Goal: Information Seeking & Learning: Find specific fact

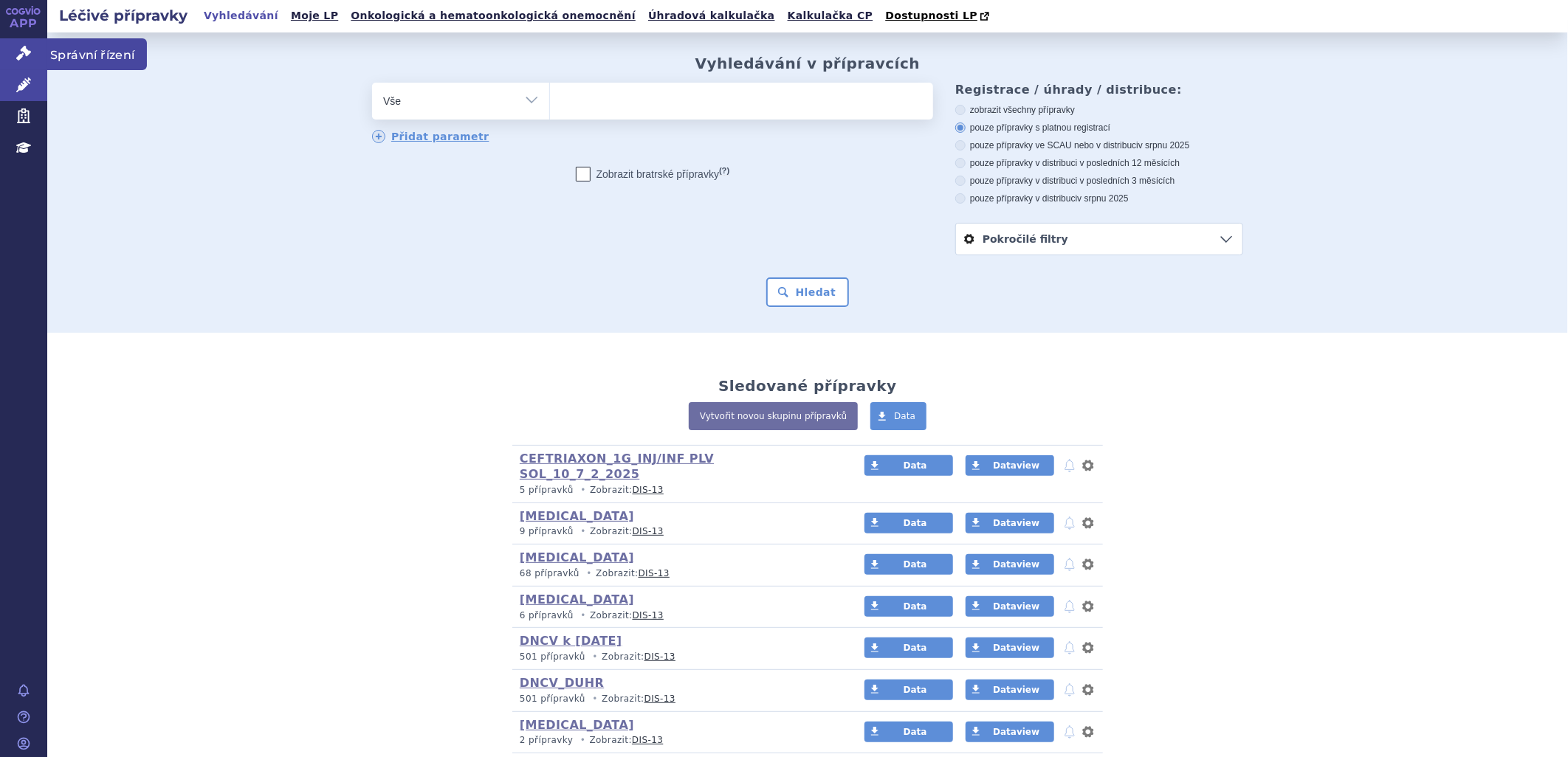
click at [75, 50] on span "Správní řízení" at bounding box center [97, 54] width 100 height 31
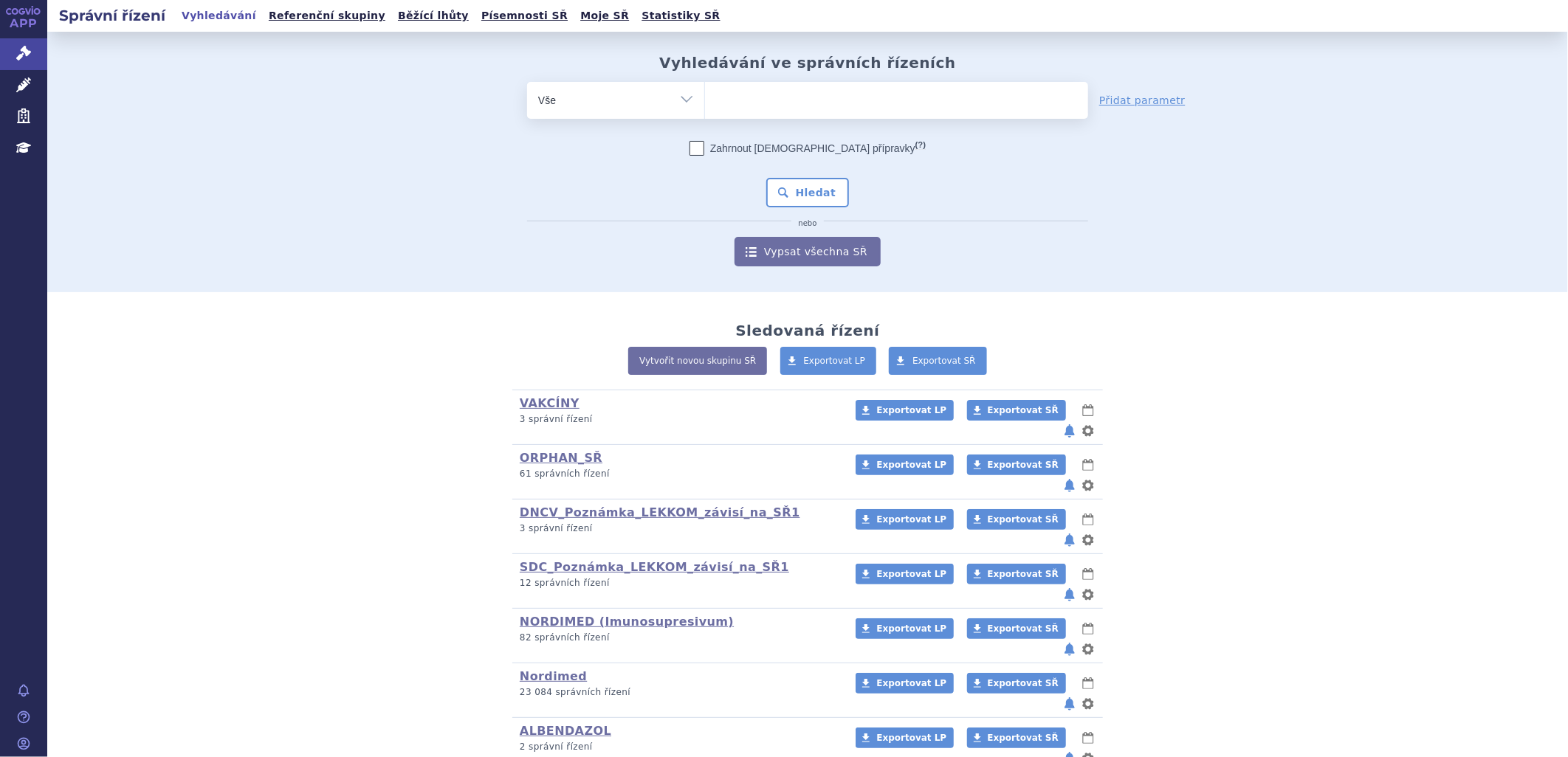
click at [731, 93] on ul at bounding box center [897, 98] width 384 height 31
click at [705, 93] on select at bounding box center [704, 99] width 1 height 37
type input "PE"
type input "PEMI"
type input "PEMIR"
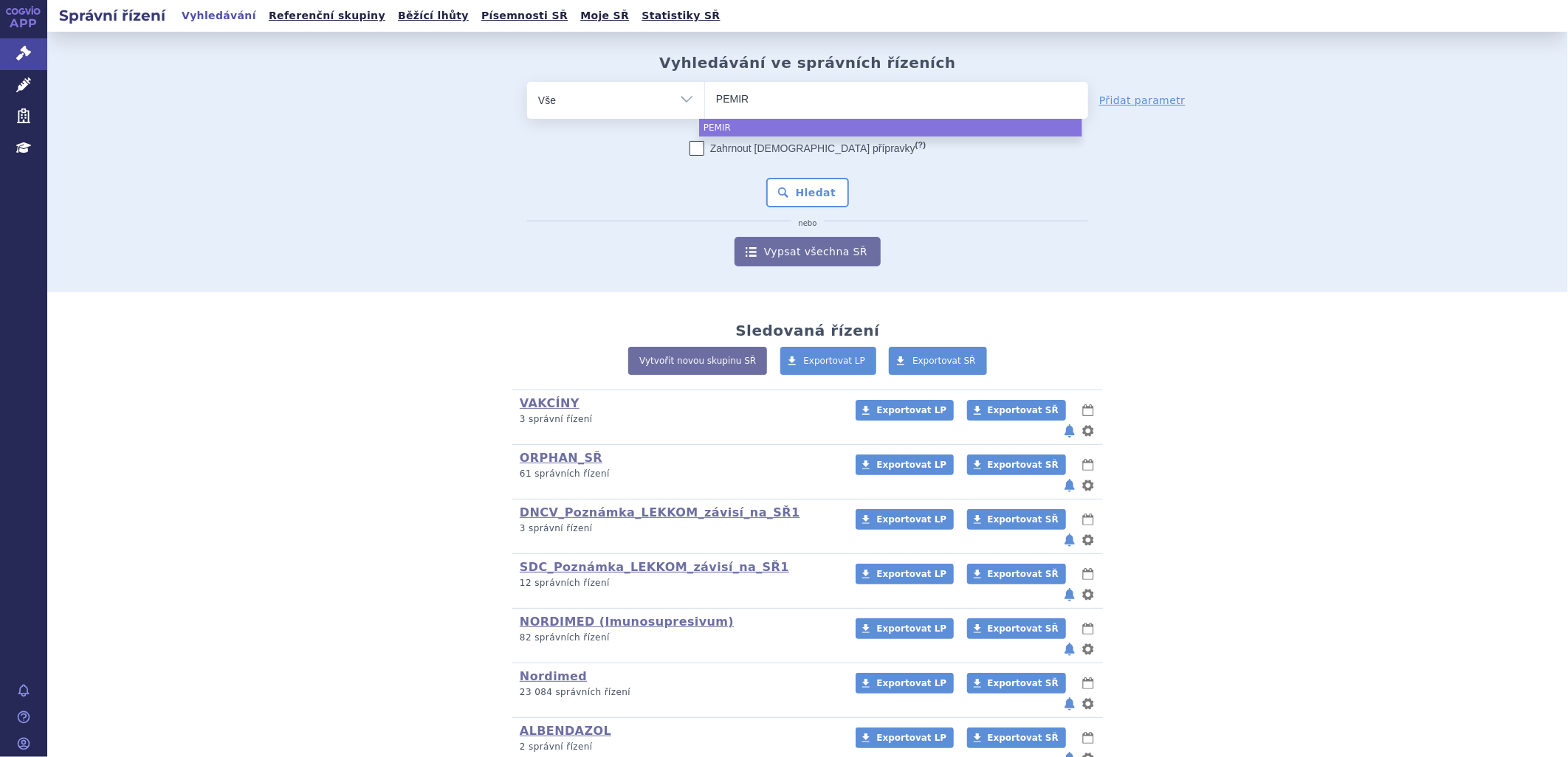
type input "PEMIRO"
type input "PEMIROS"
select select "PEMIROS"
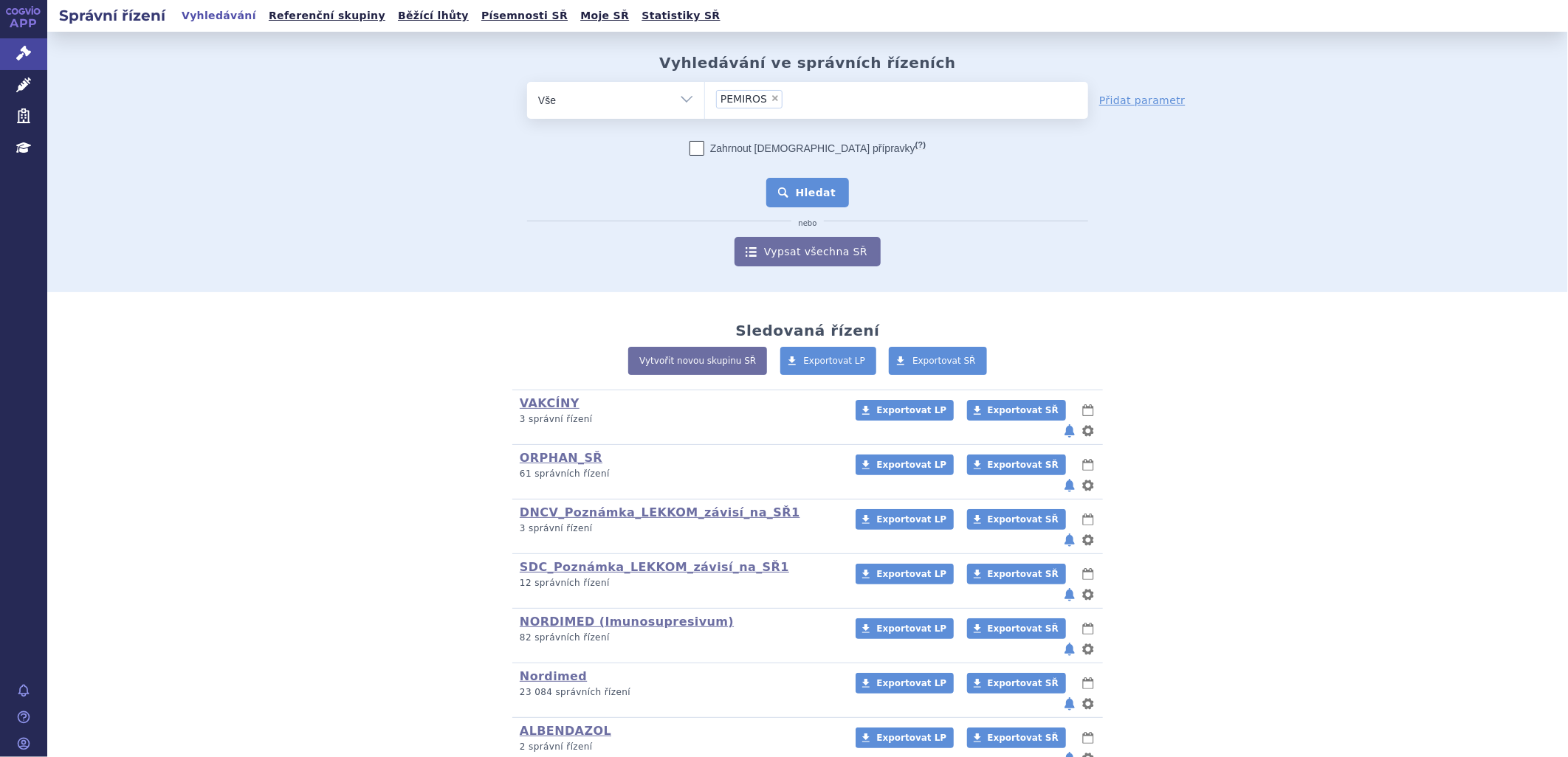
click at [783, 195] on button "Hledat" at bounding box center [808, 192] width 83 height 30
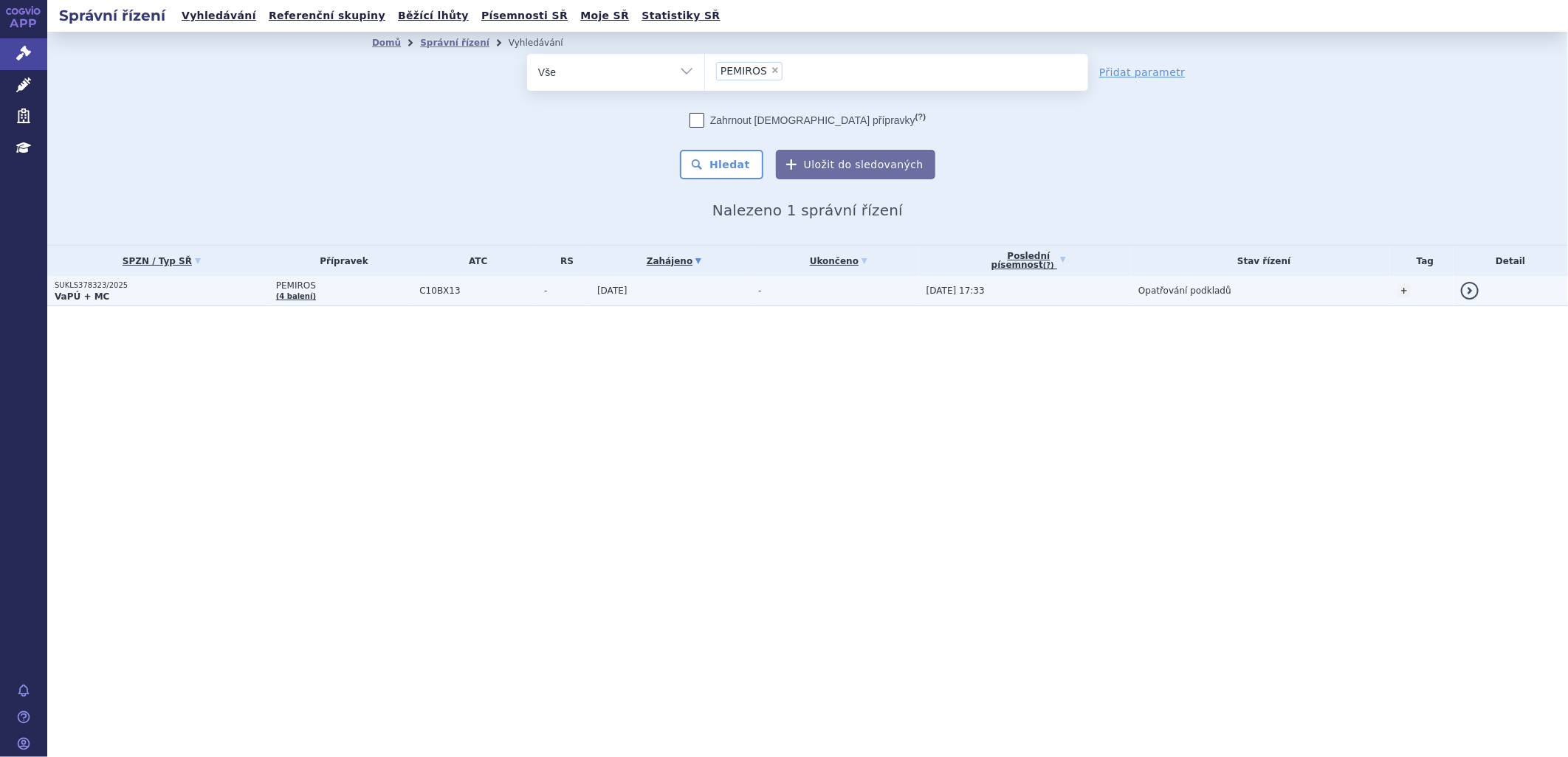
click at [289, 293] on link "(4 balení)" at bounding box center [296, 296] width 40 height 8
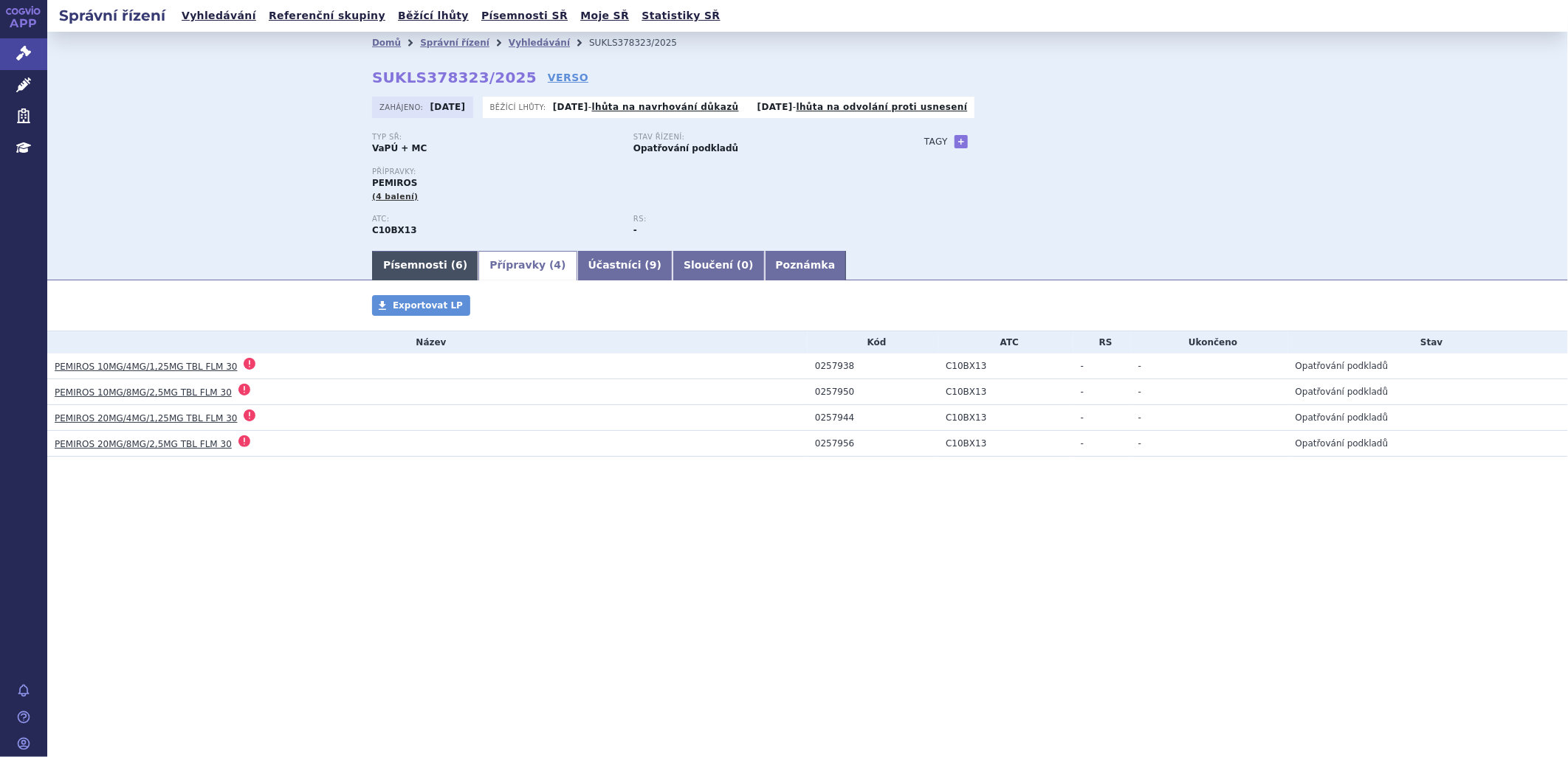
click at [425, 267] on link "Písemnosti ( 6 )" at bounding box center [425, 266] width 106 height 30
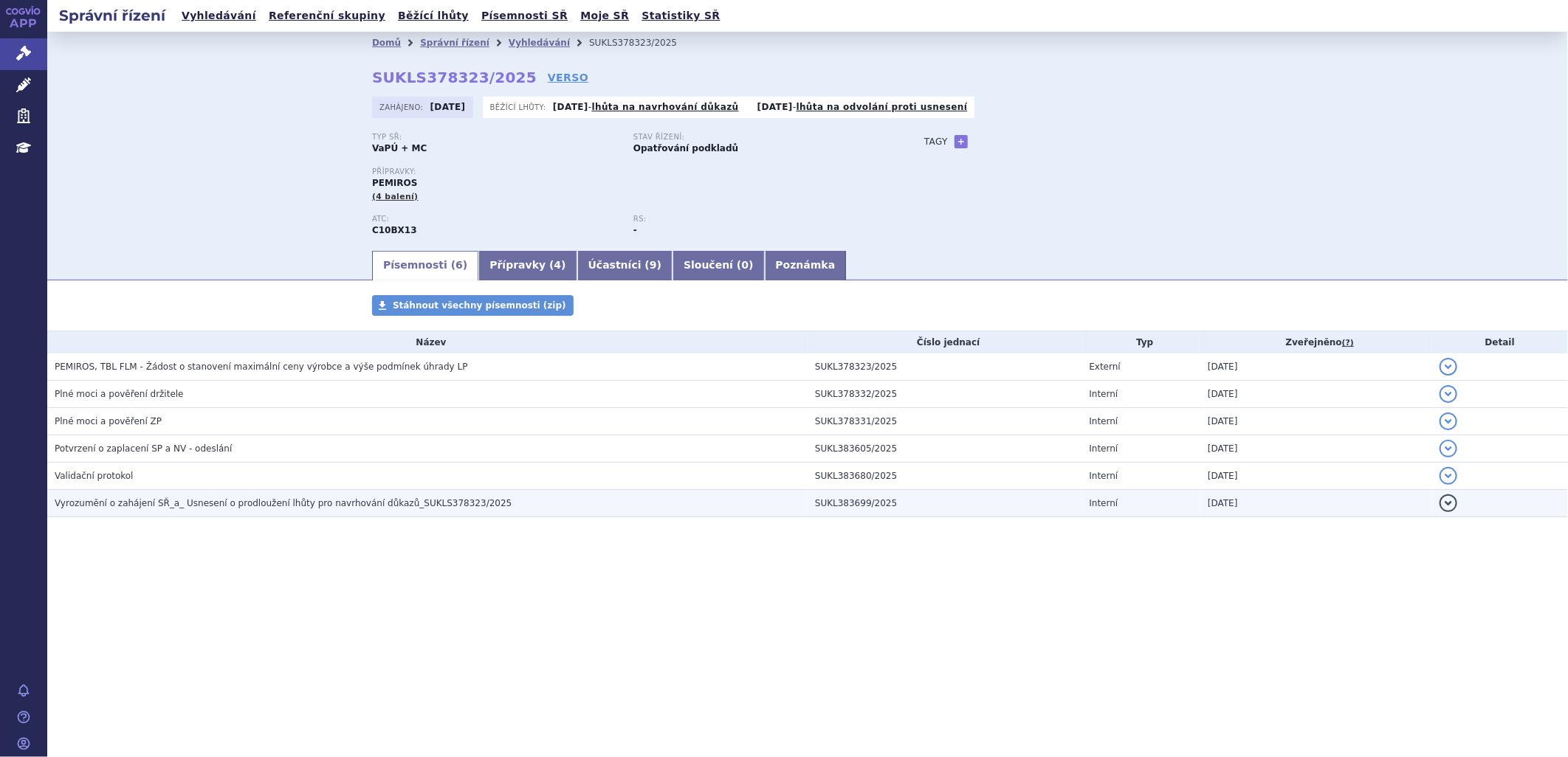
click at [189, 508] on span "Vyrozumění o zahájení SŘ_a_ Usnesení o prodloužení lhůty pro navrhování důkazů_…" at bounding box center [283, 503] width 457 height 11
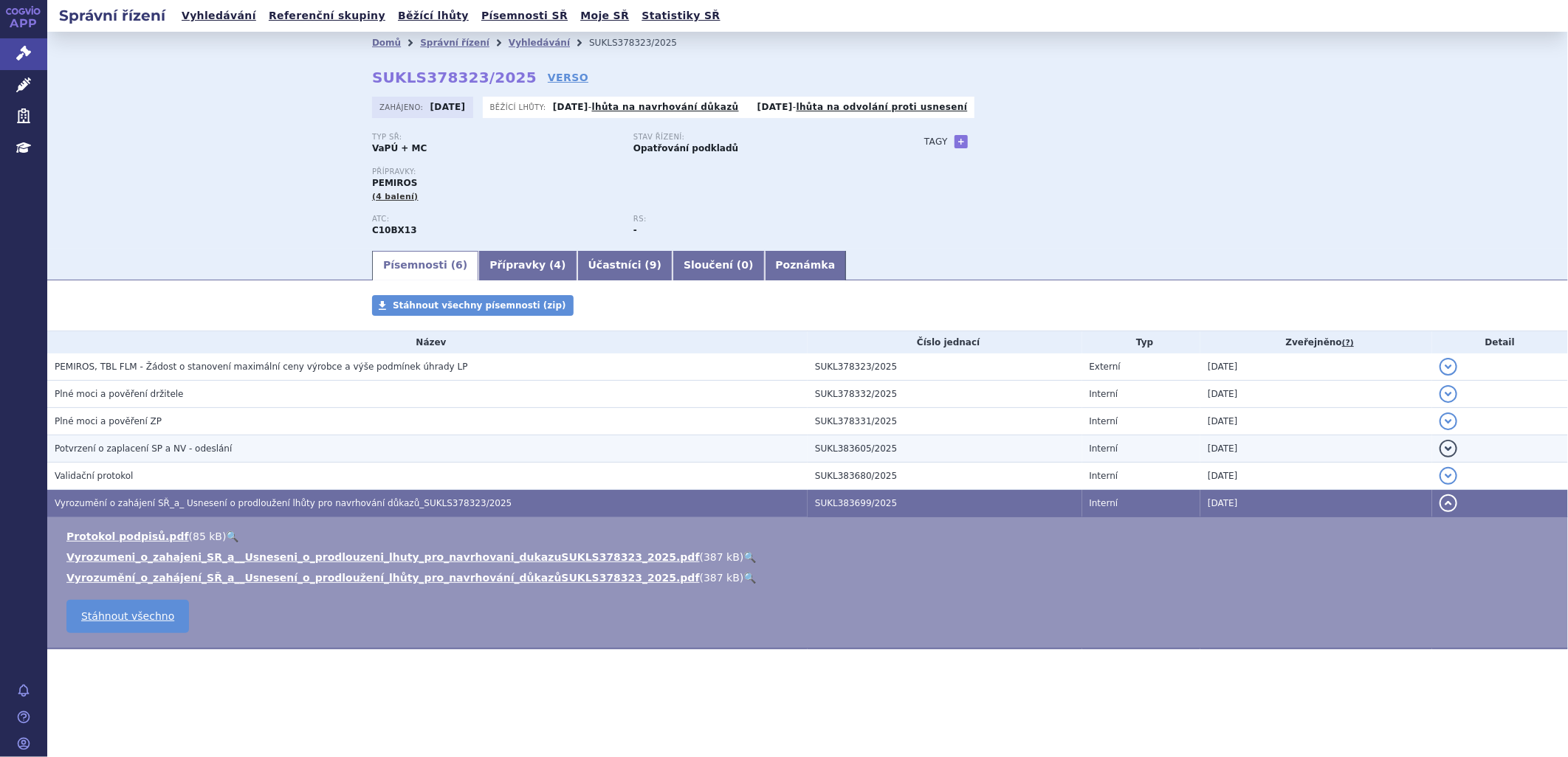
click at [145, 442] on td "Potvrzení o zaplacení SP a NV - odeslání" at bounding box center [427, 449] width 760 height 27
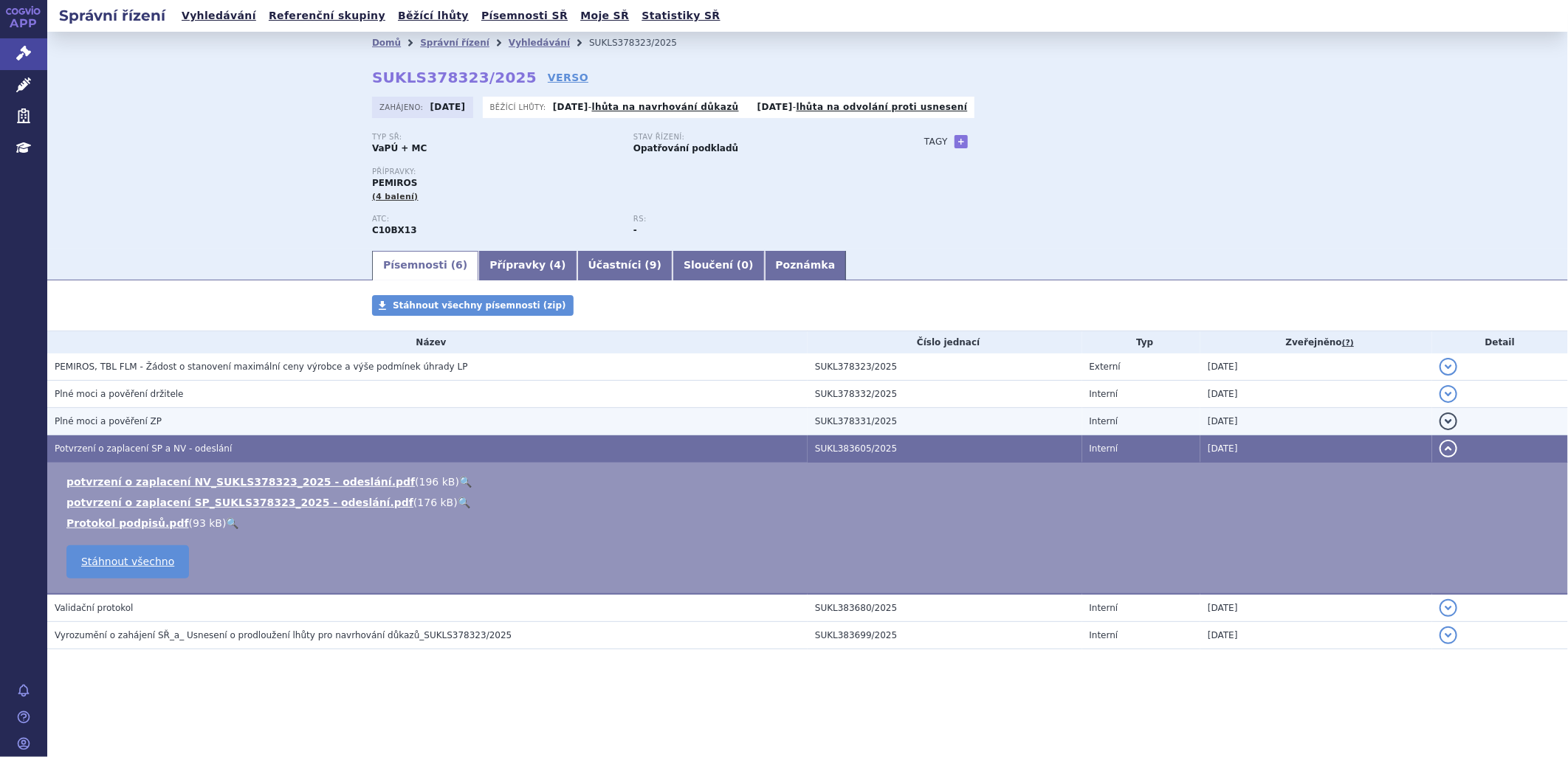
click at [155, 427] on h3 "Plné moci a pověření ZP" at bounding box center [431, 421] width 753 height 14
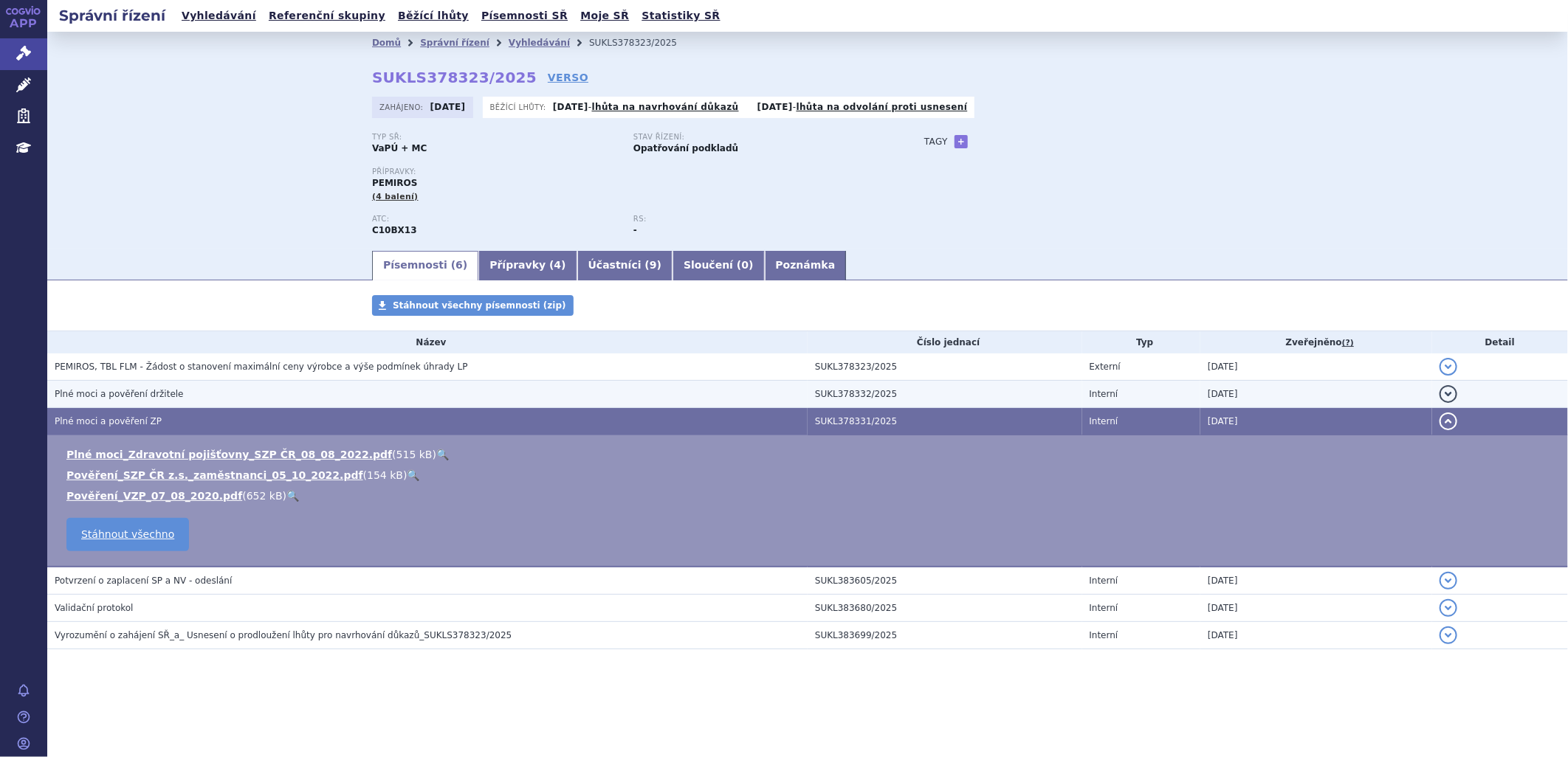
click at [157, 399] on span "Plné moci a pověření držitele" at bounding box center [120, 394] width 129 height 11
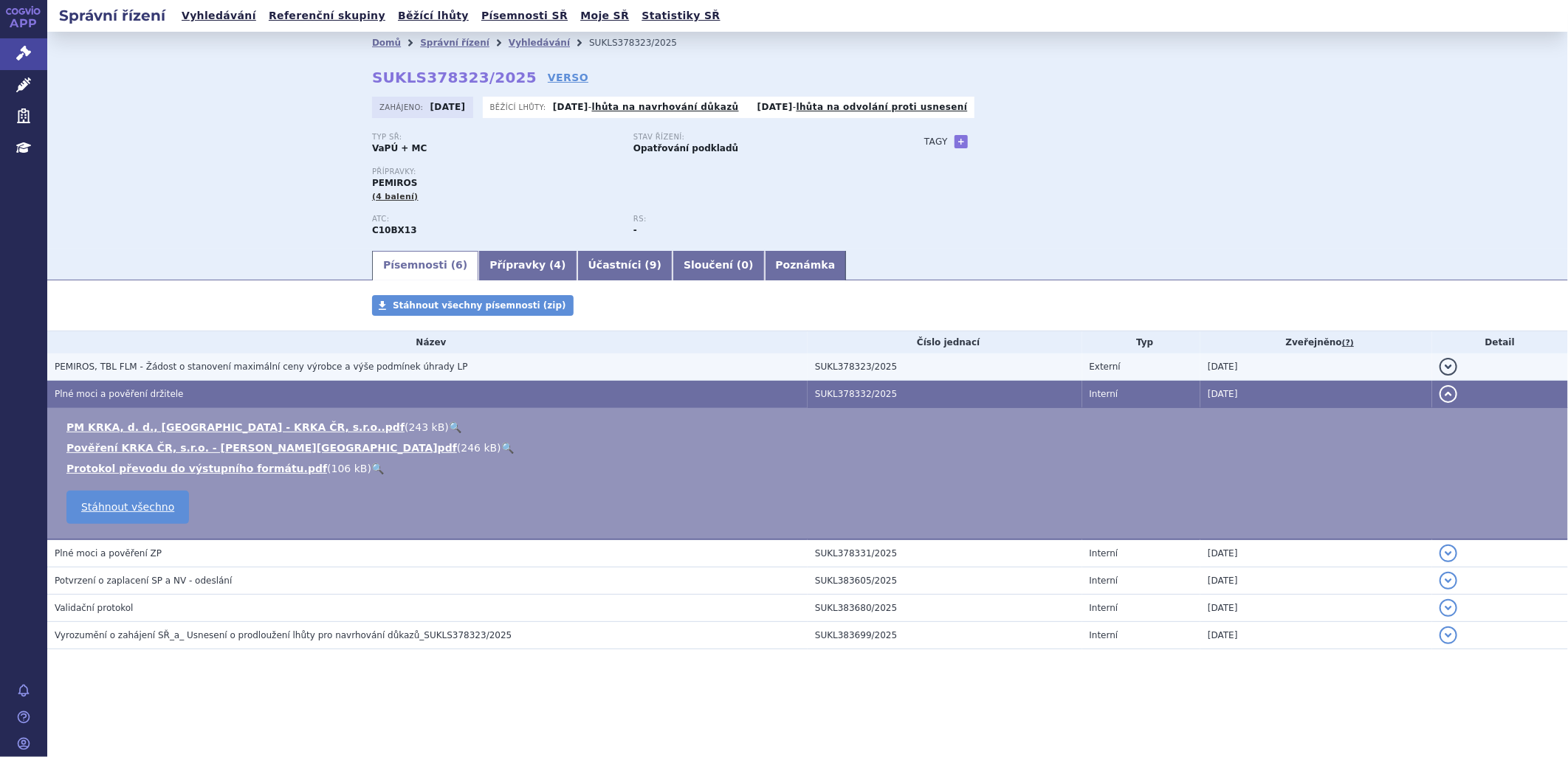
click at [227, 371] on span "PEMIROS, TBL FLM - Žádost o stanovení maximální ceny výrobce a výše podmínek úh…" at bounding box center [262, 366] width 413 height 11
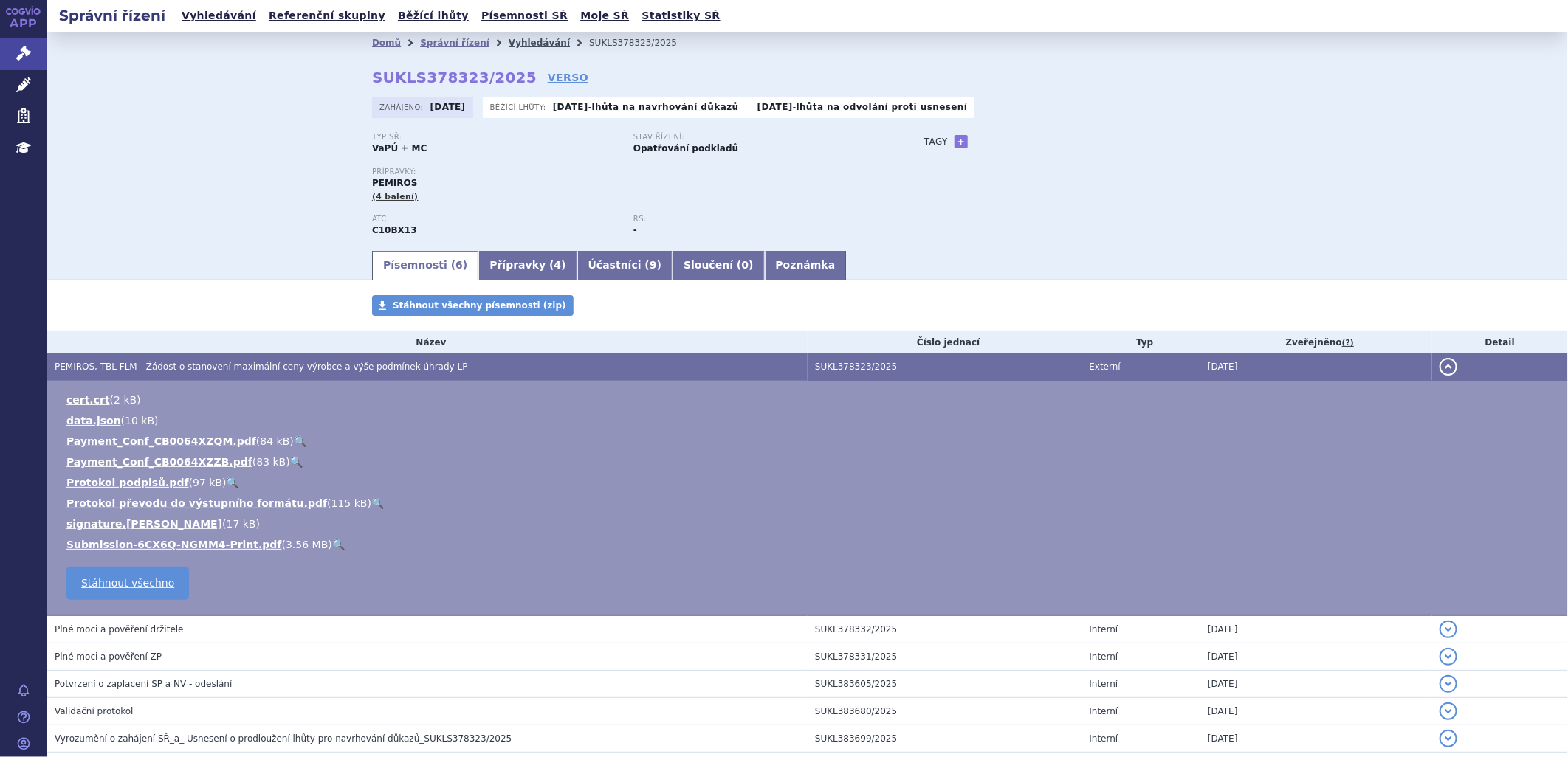
click at [508, 40] on link "Vyhledávání" at bounding box center [538, 42] width 61 height 11
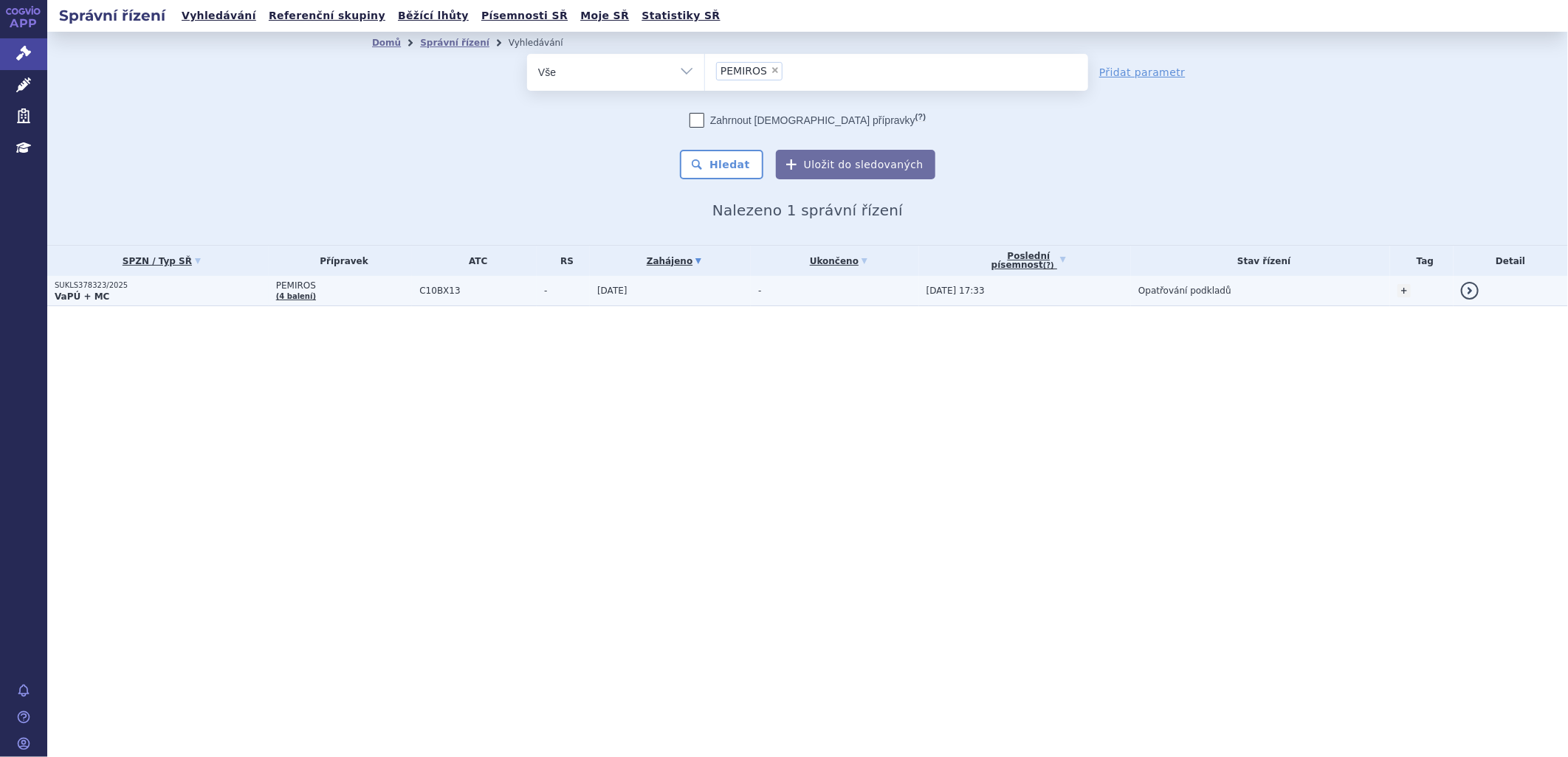
click at [314, 285] on span "PEMIROS" at bounding box center [344, 285] width 136 height 11
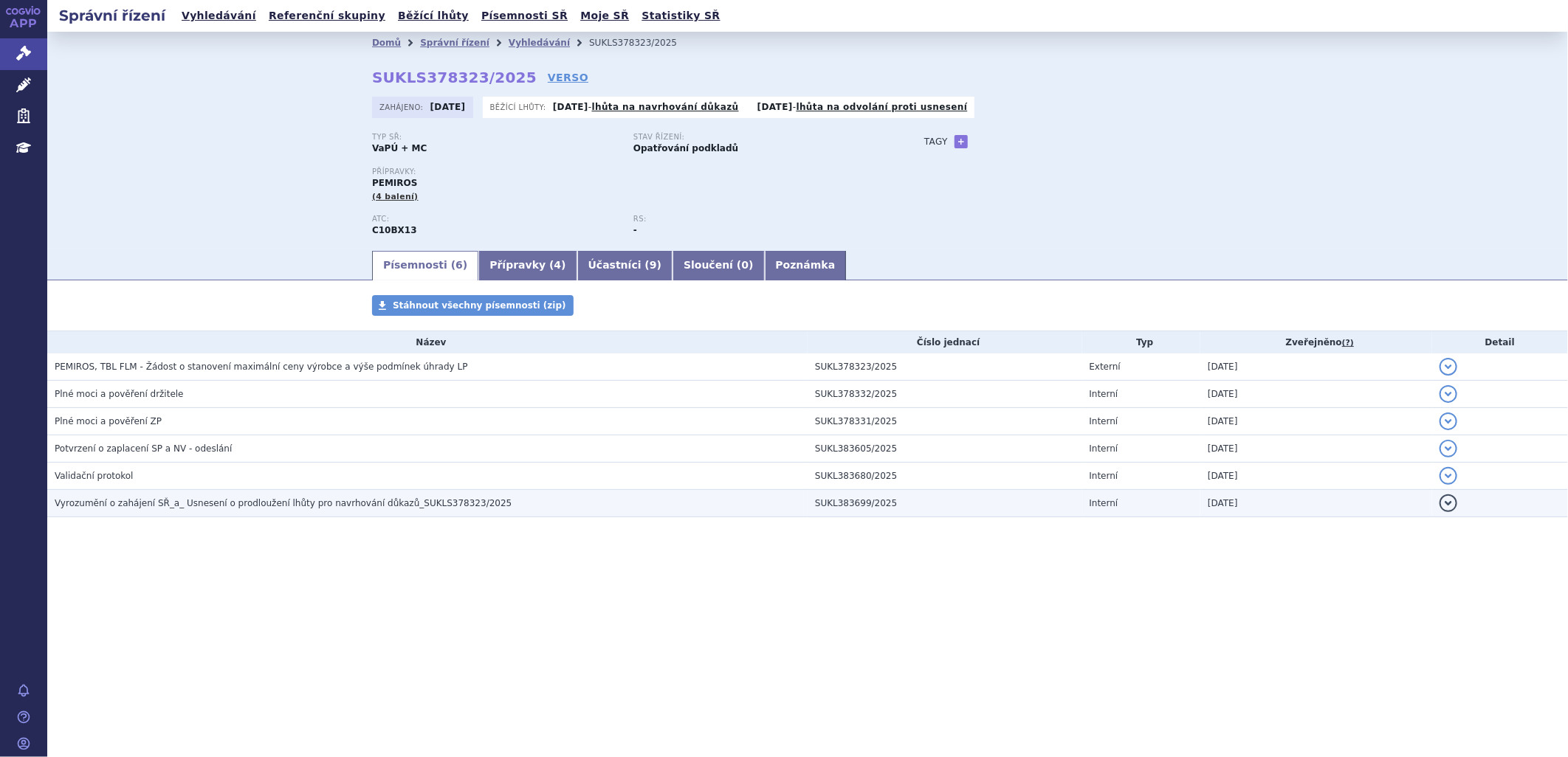
drag, startPoint x: 0, startPoint y: 0, endPoint x: 270, endPoint y: 509, distance: 576.2
click at [270, 508] on span "Vyrozumění o zahájení SŘ_a_ Usnesení o prodloužení lhůty pro navrhování důkazů_…" at bounding box center [283, 503] width 457 height 11
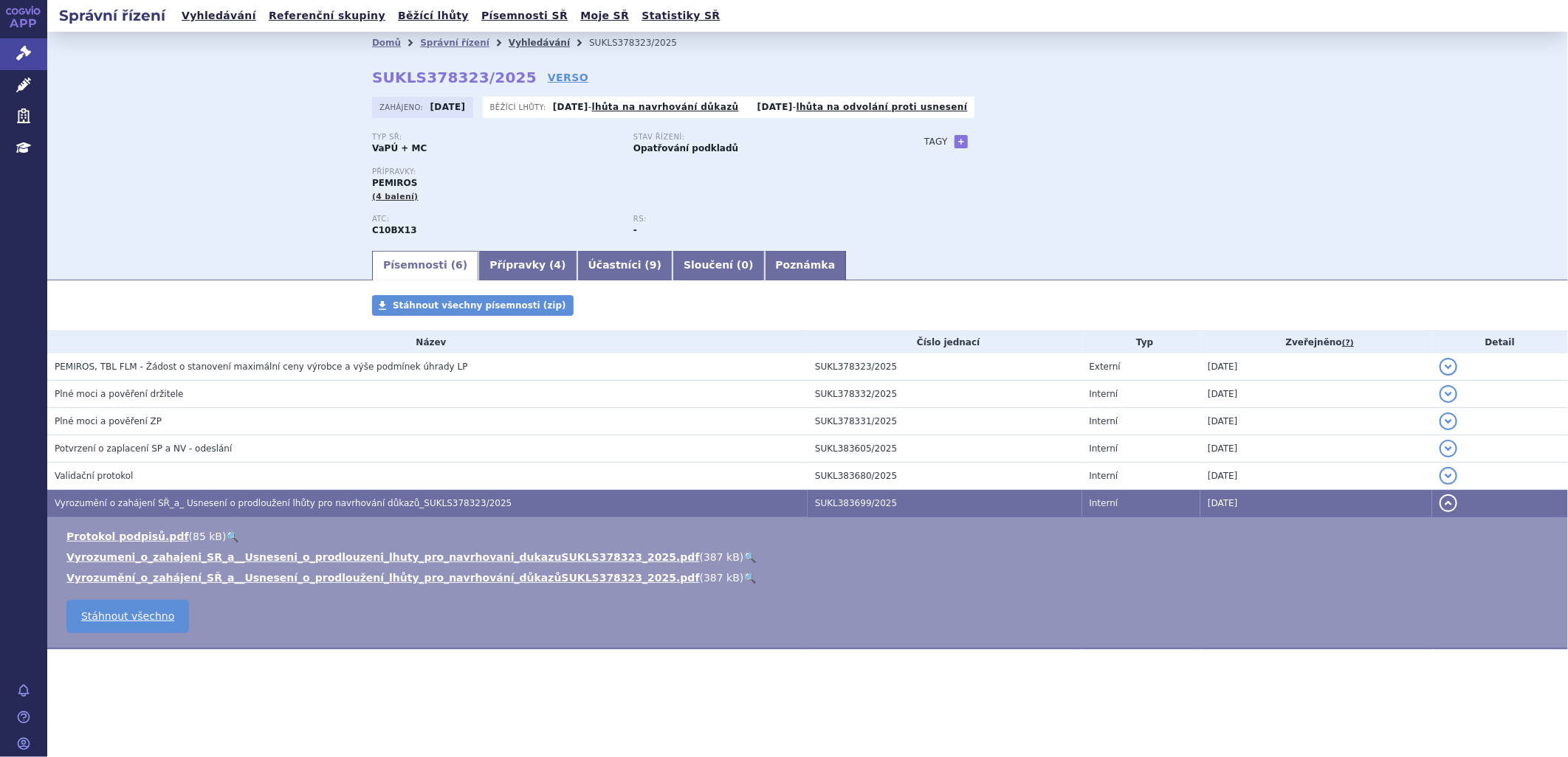
click at [530, 42] on link "Vyhledávání" at bounding box center [538, 42] width 61 height 11
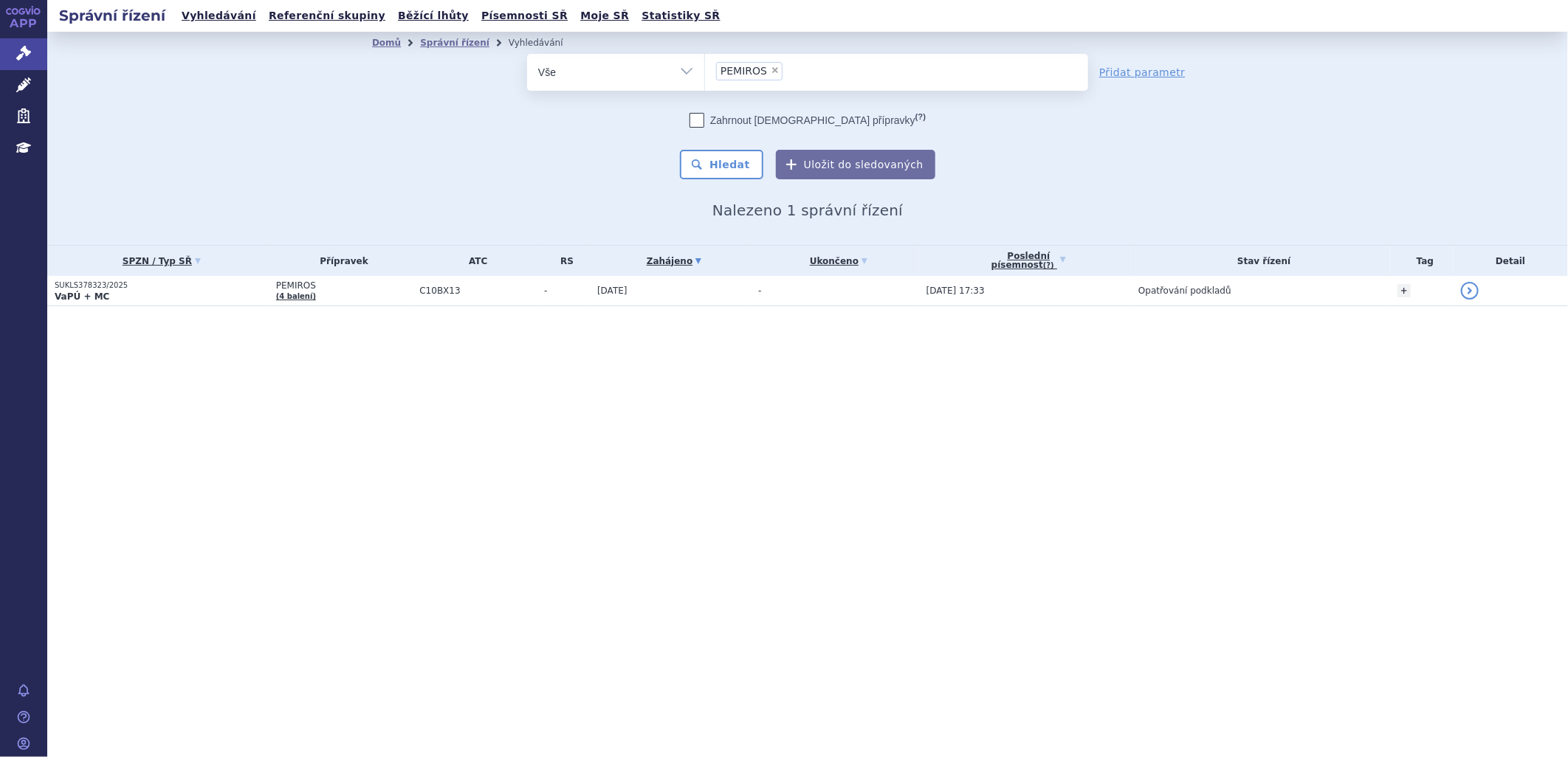
click at [774, 74] on span "×" at bounding box center [775, 70] width 9 height 9
click at [705, 74] on select "PEMIROS" at bounding box center [704, 71] width 1 height 37
select select
type input "SUKLS383068/2025"
select select "SUKLS383068/2025"
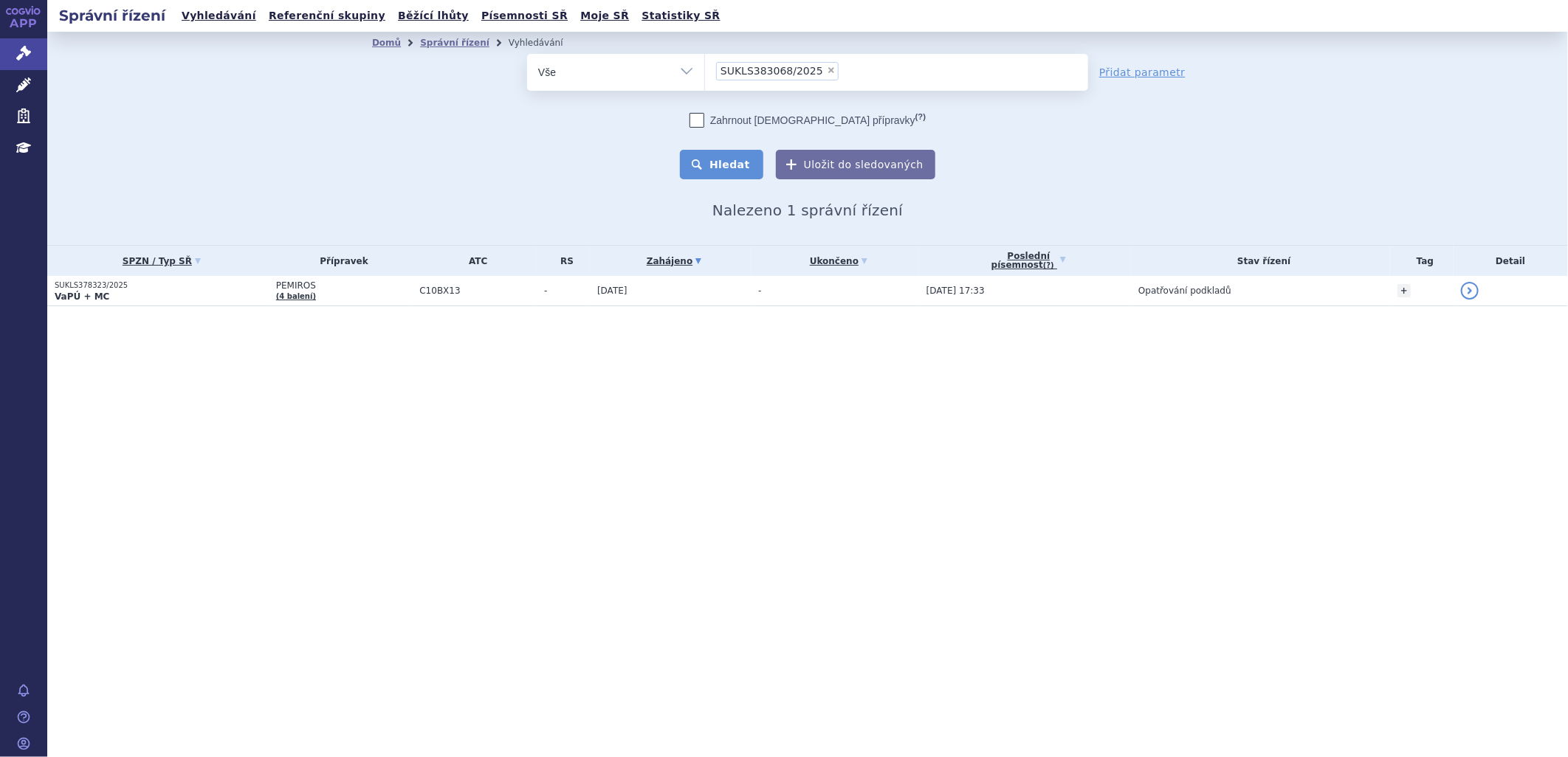
click at [724, 164] on button "Hledat" at bounding box center [722, 164] width 83 height 30
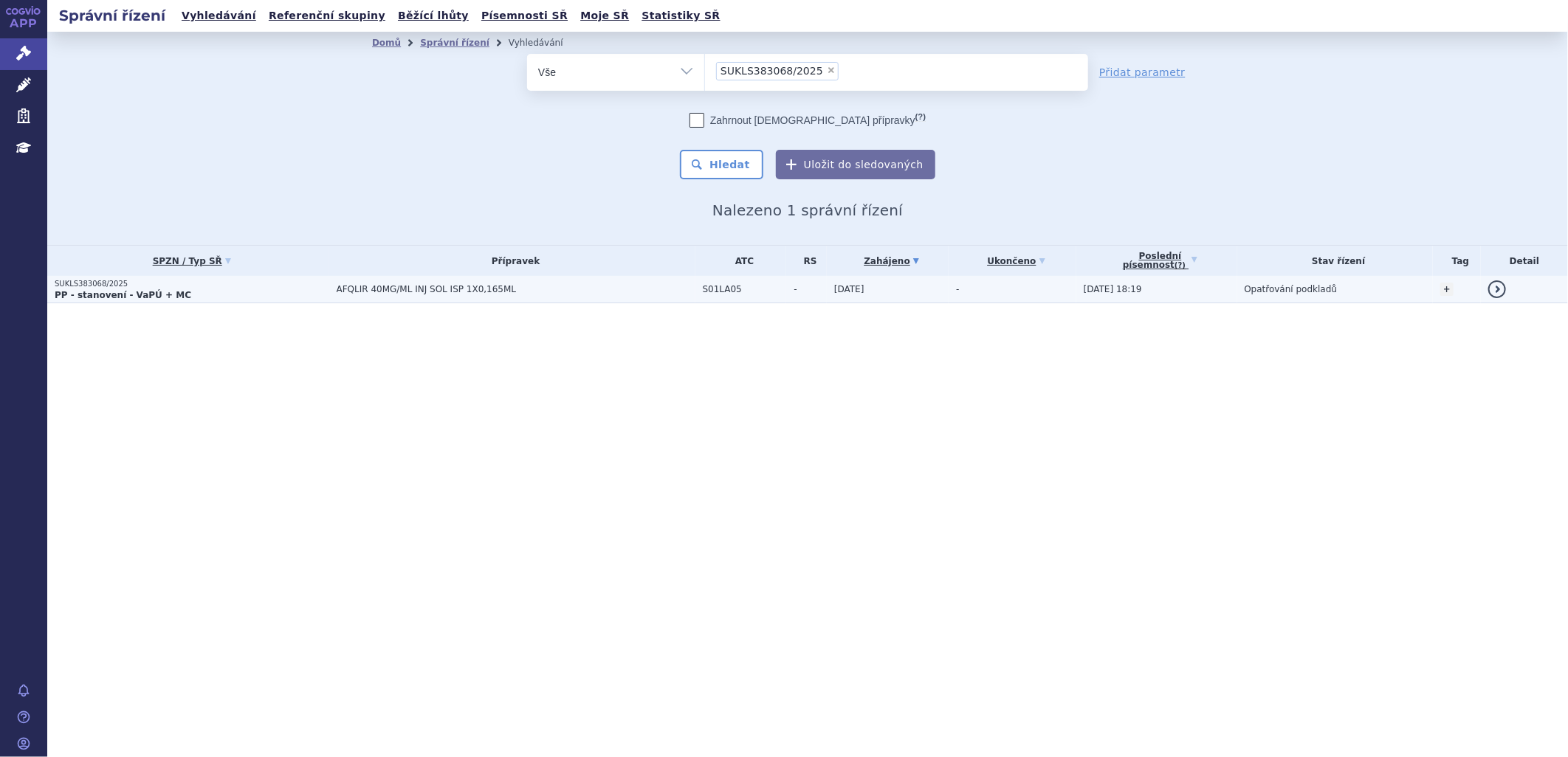
click at [436, 293] on span "AFQLIR 40MG/ML INJ SOL ISP 1X0,165ML" at bounding box center [515, 289] width 358 height 11
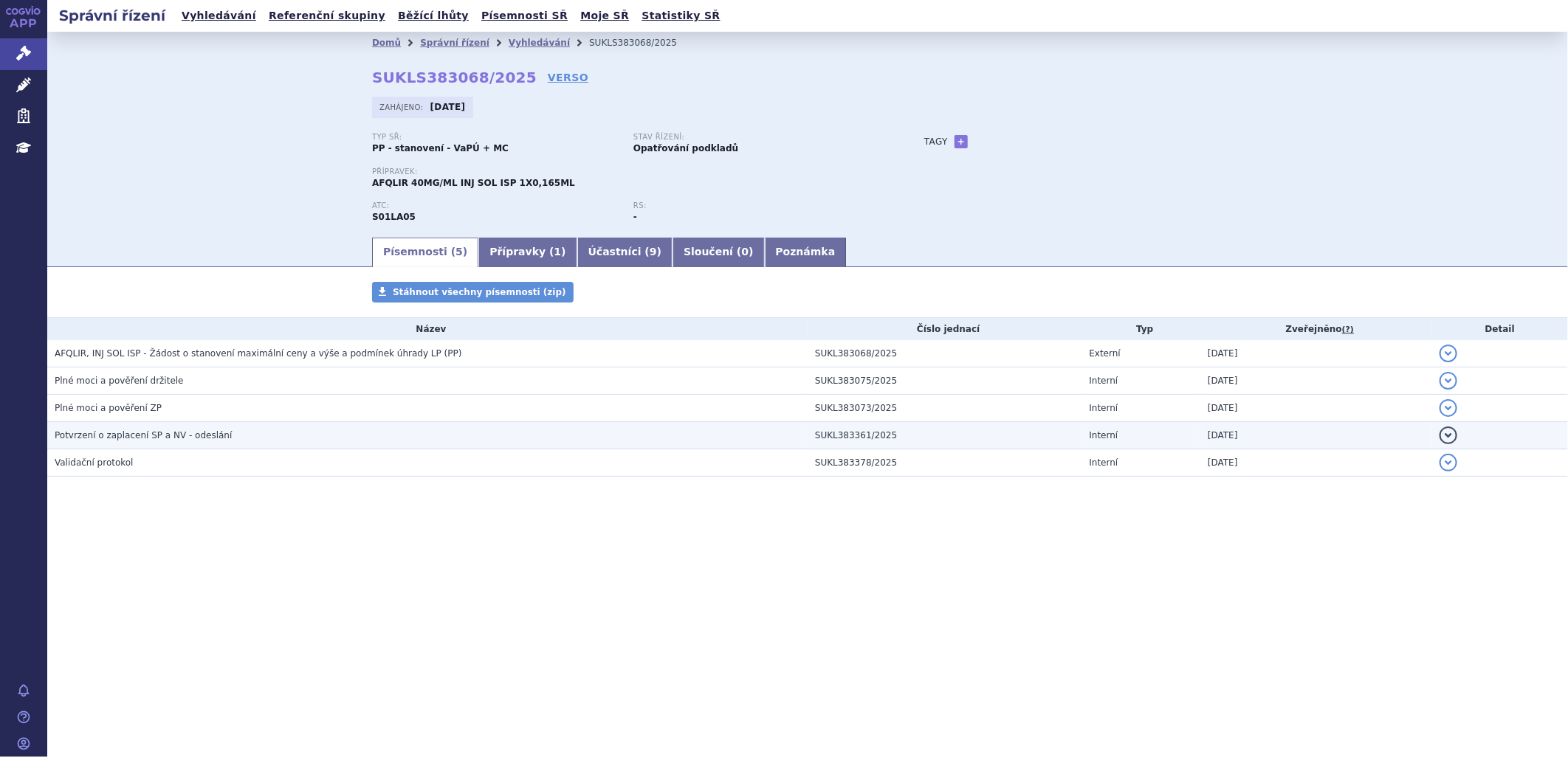
click at [142, 440] on span "Potvrzení o zaplacení SP a NV - odeslání" at bounding box center [143, 435] width 177 height 11
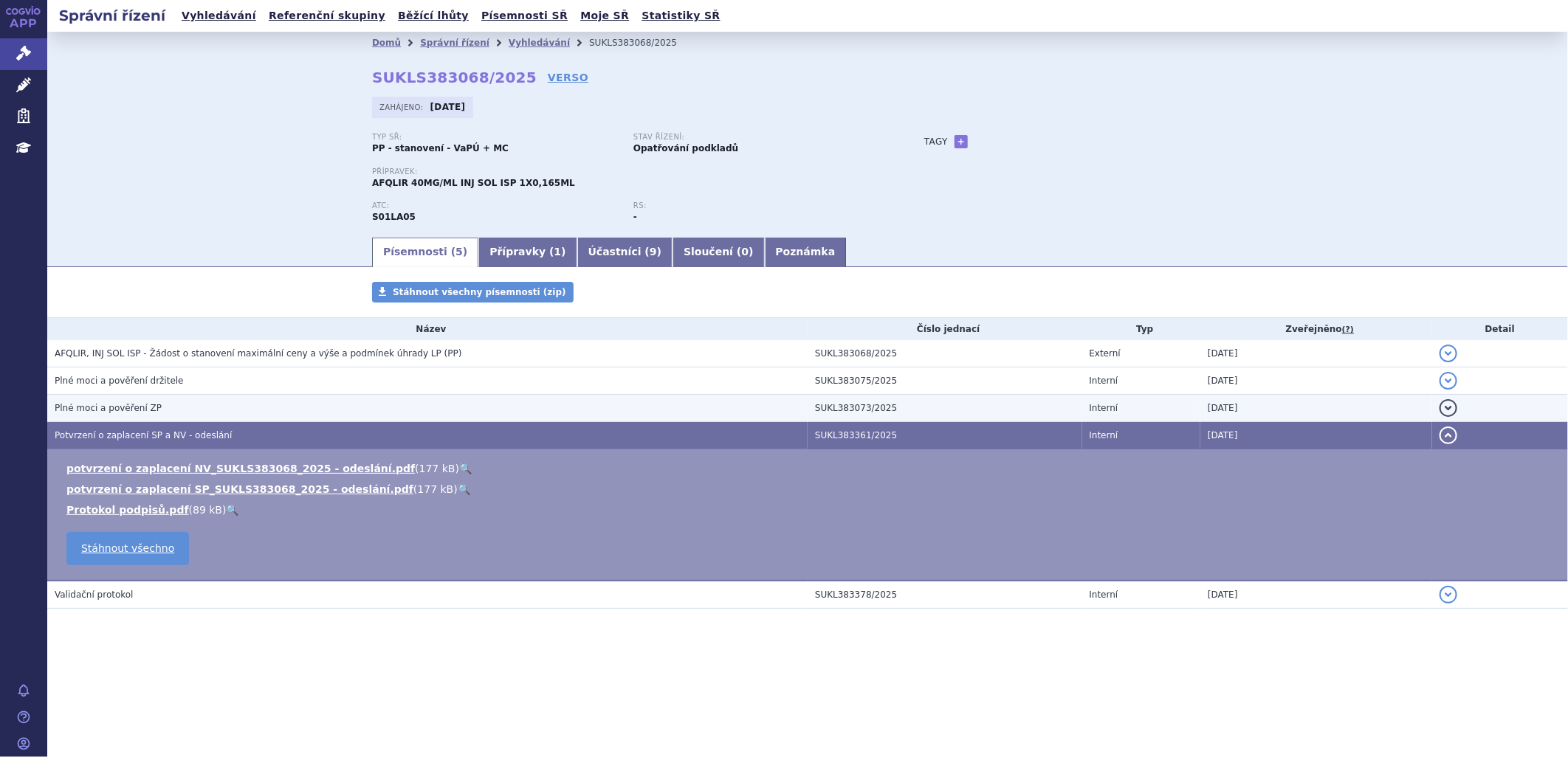
click at [141, 413] on span "Plné moci a pověření ZP" at bounding box center [108, 407] width 107 height 11
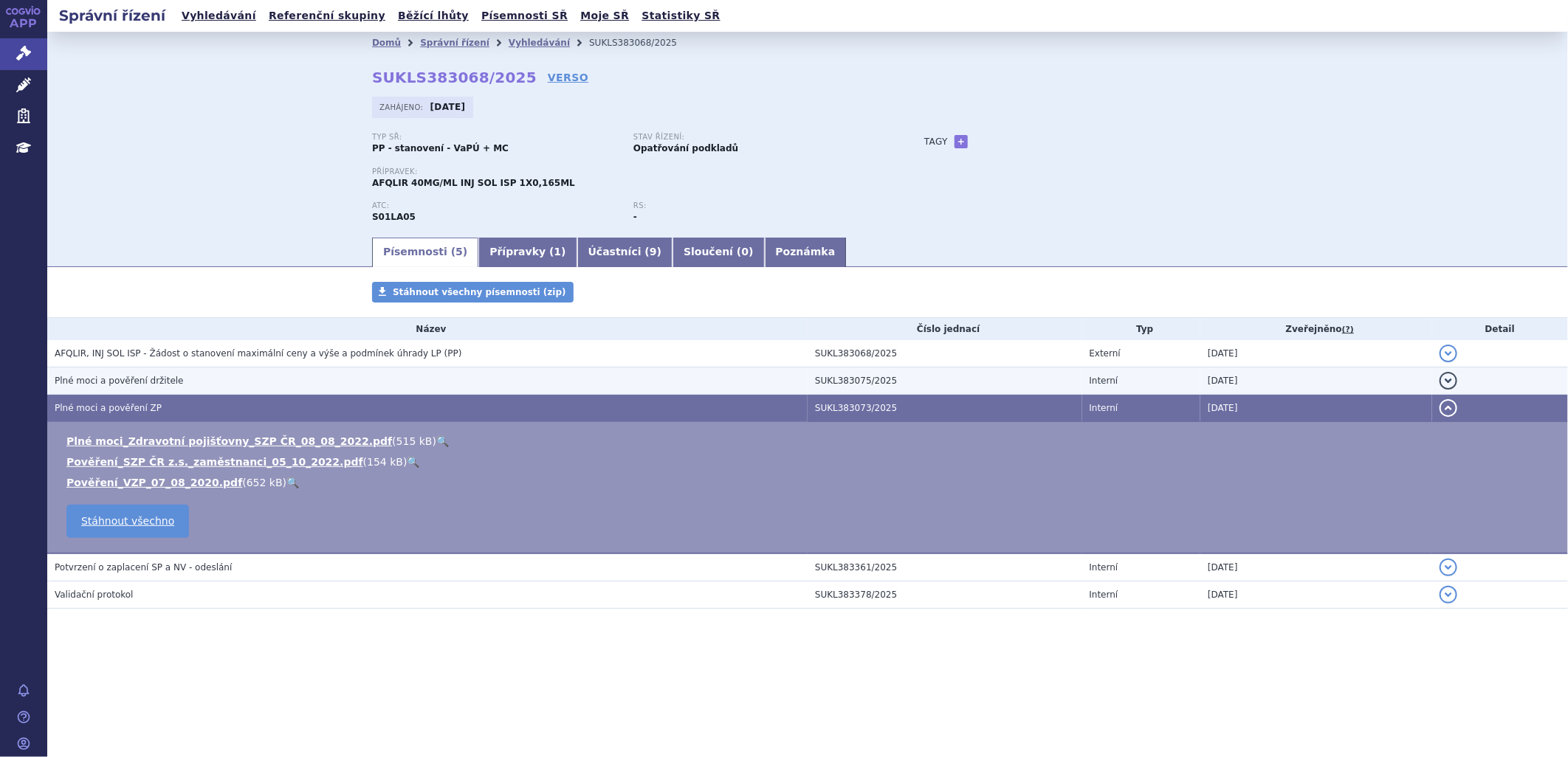
click at [157, 385] on span "Plné moci a pověření držitele" at bounding box center [120, 380] width 129 height 11
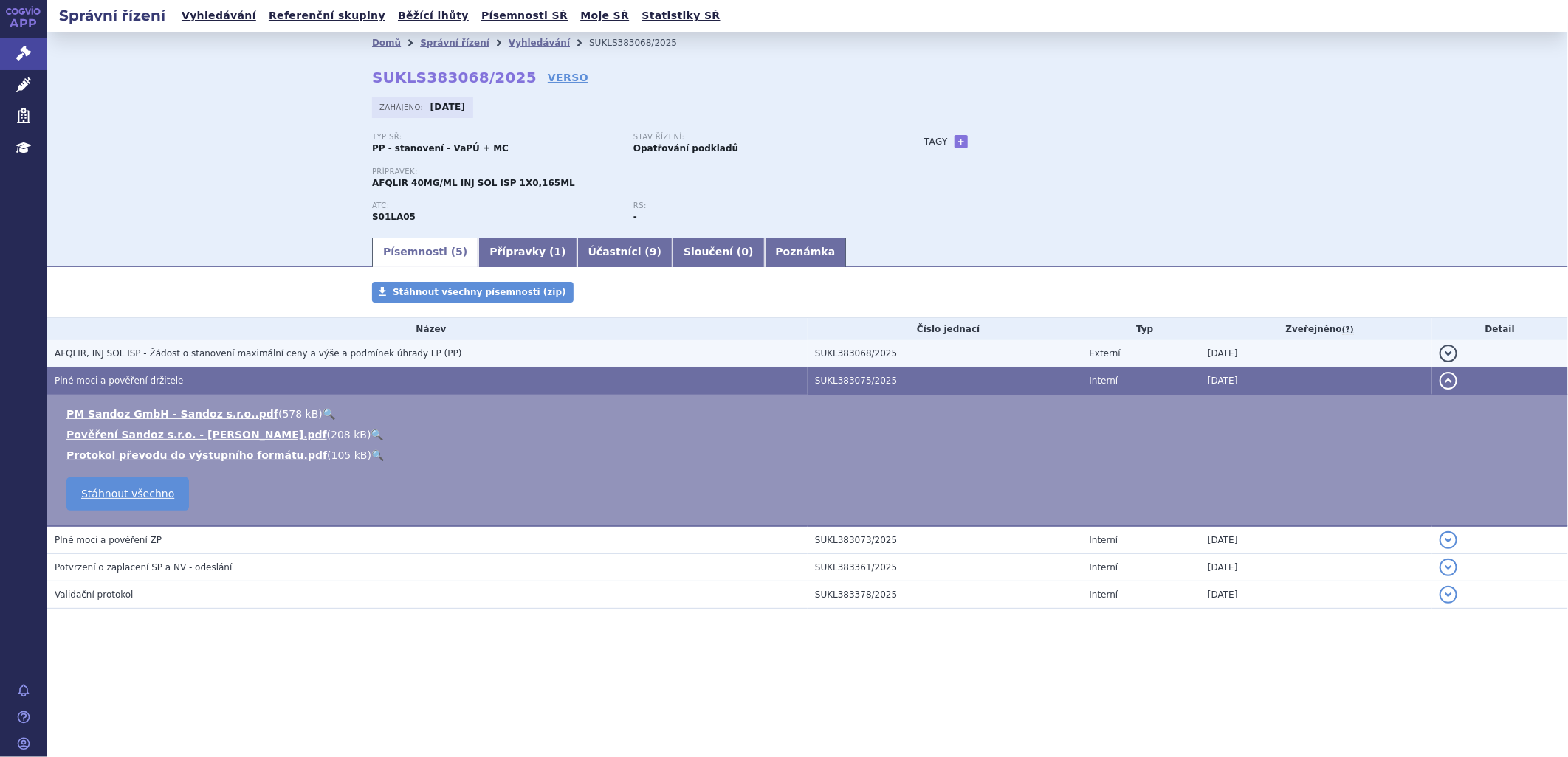
click at [226, 358] on span "AFQLIR, INJ SOL ISP - Žádost o stanovení maximální ceny a výše a podmínek úhrad…" at bounding box center [259, 353] width 408 height 11
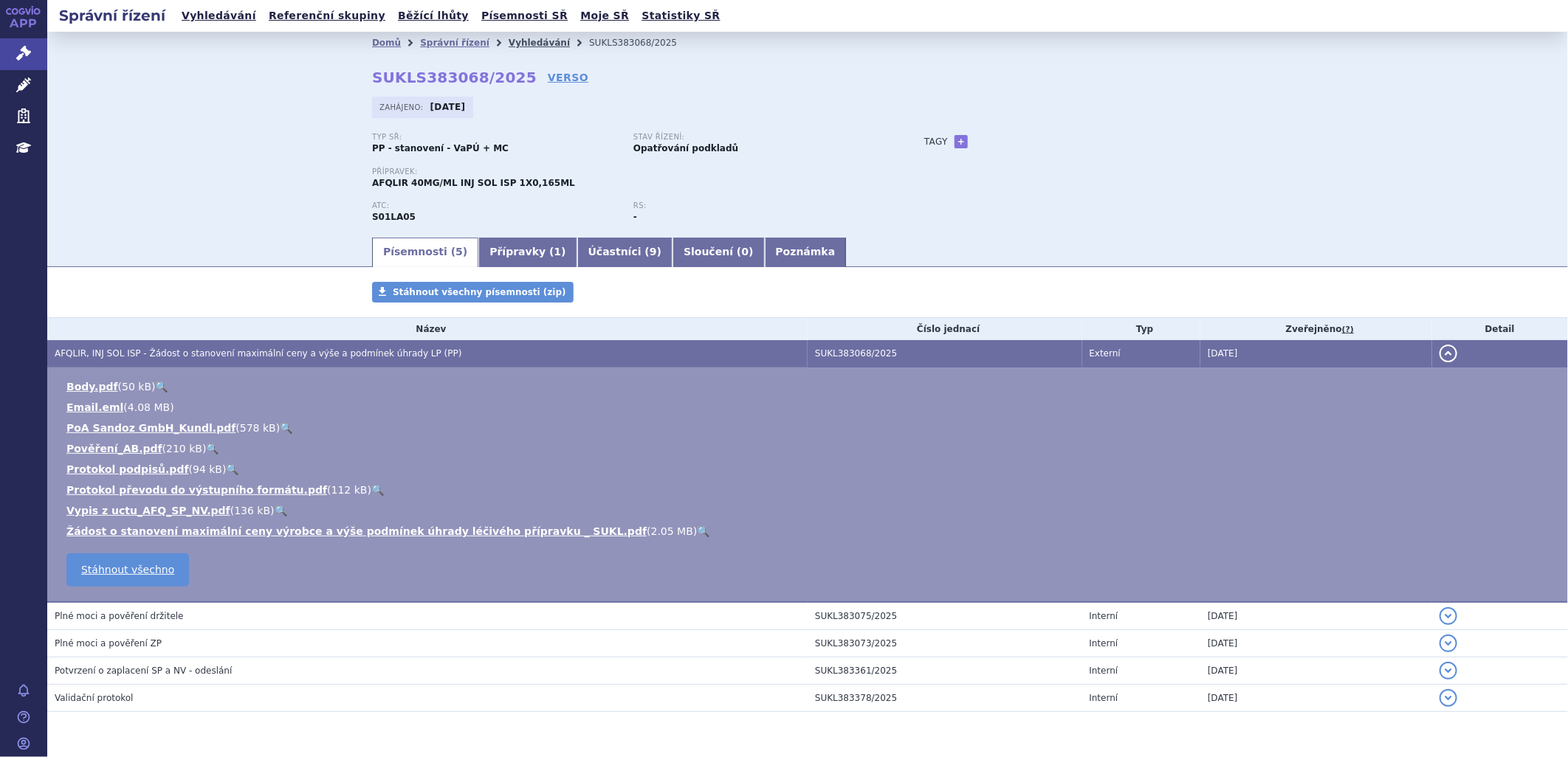
click at [509, 42] on link "Vyhledávání" at bounding box center [538, 42] width 61 height 11
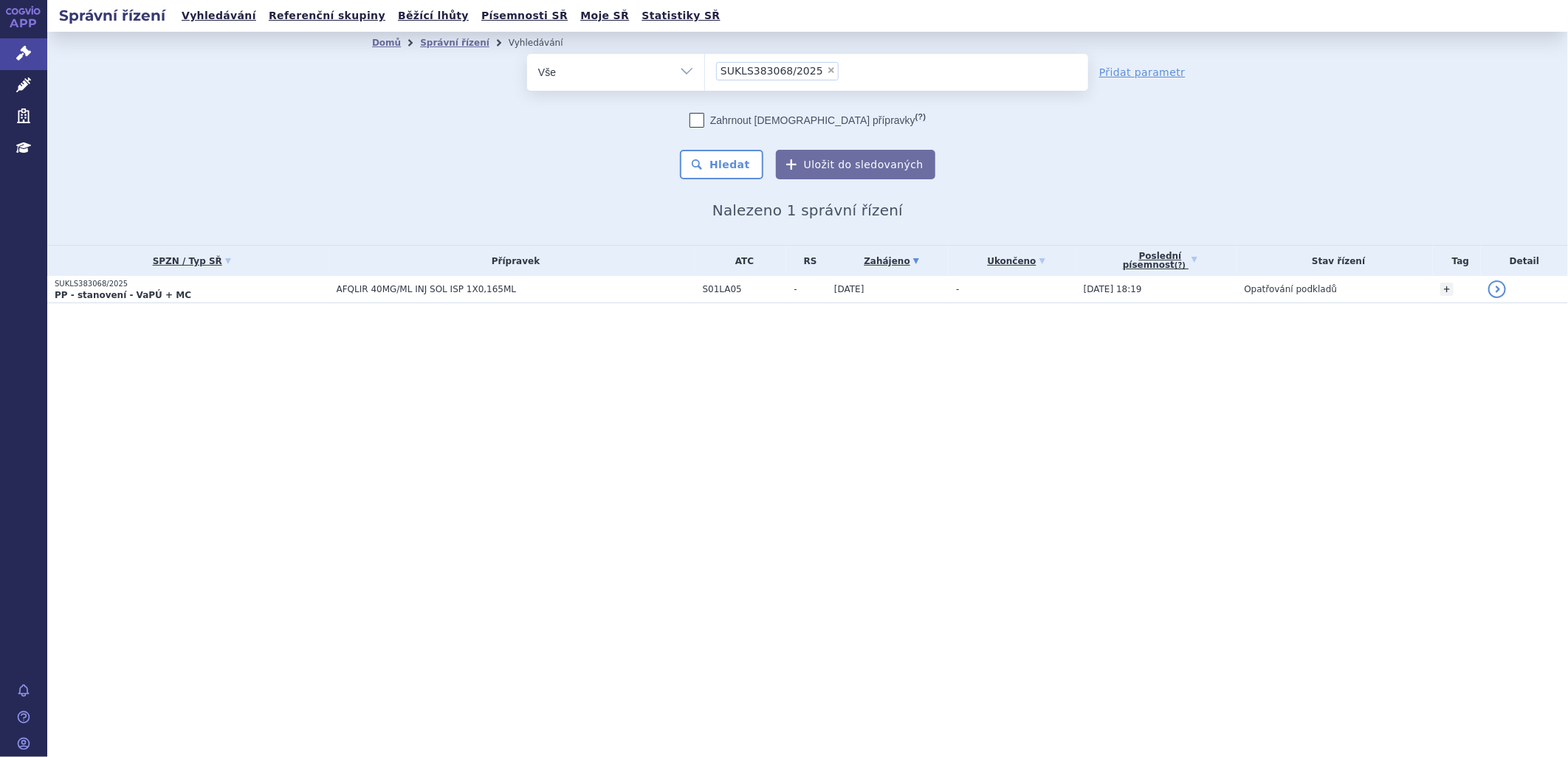
click at [827, 70] on span "×" at bounding box center [831, 70] width 9 height 9
click at [705, 70] on select "SUKLS383068/2025" at bounding box center [704, 71] width 1 height 37
select select
type input "TYRUKO(1) => Žád <= SUKLS382911/2025 L"
select select "TYRUKO(1) => Žád <= SUKLS382911/2025 L"
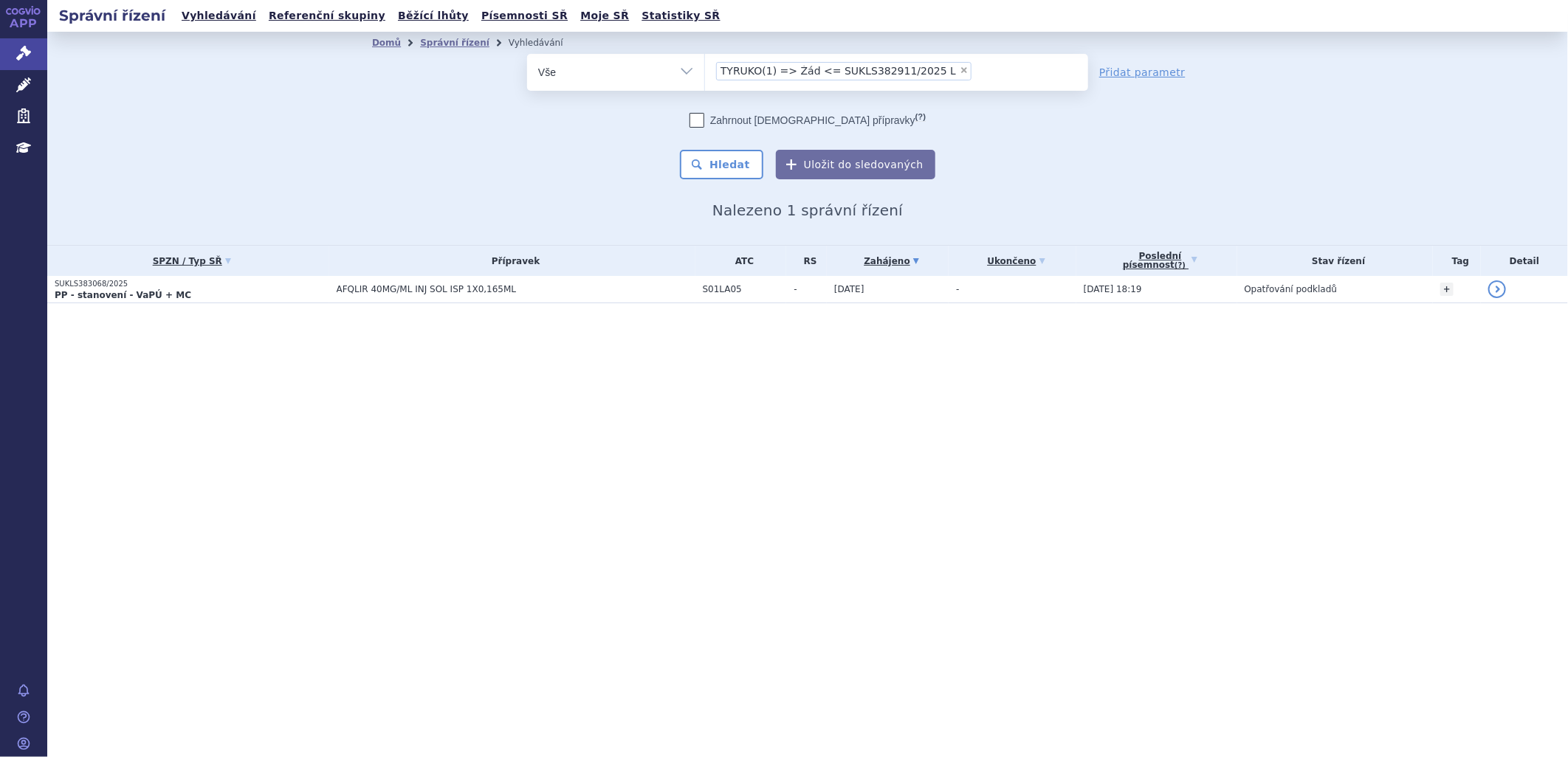
type input "TYRUKO(1) => Žád <= SUKLS382911/2025 L"
select select
type input "TYRUKO(1) => Žád <= SUKLS382911/2025"
type input "TYRUKO(1) => Žád <= SUKLS382911/202"
type input "TYRUKO(1) => Žád <= SUKLS382"
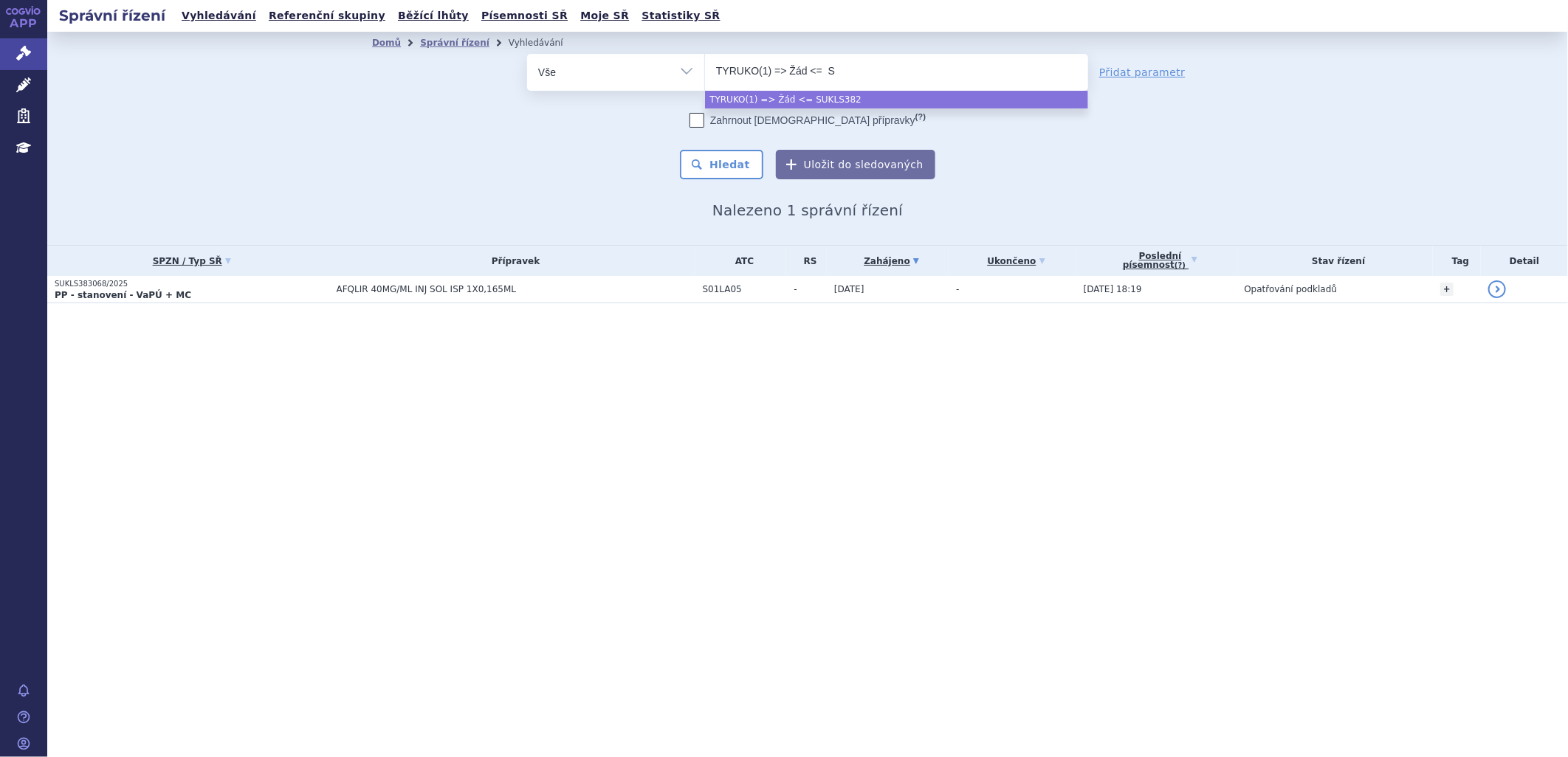
type input "TYRUKO(1) => Žád <="
type input "TYRUKO(1) => Ž"
type input "TYRUKO(1)"
type input "TYRUKO("
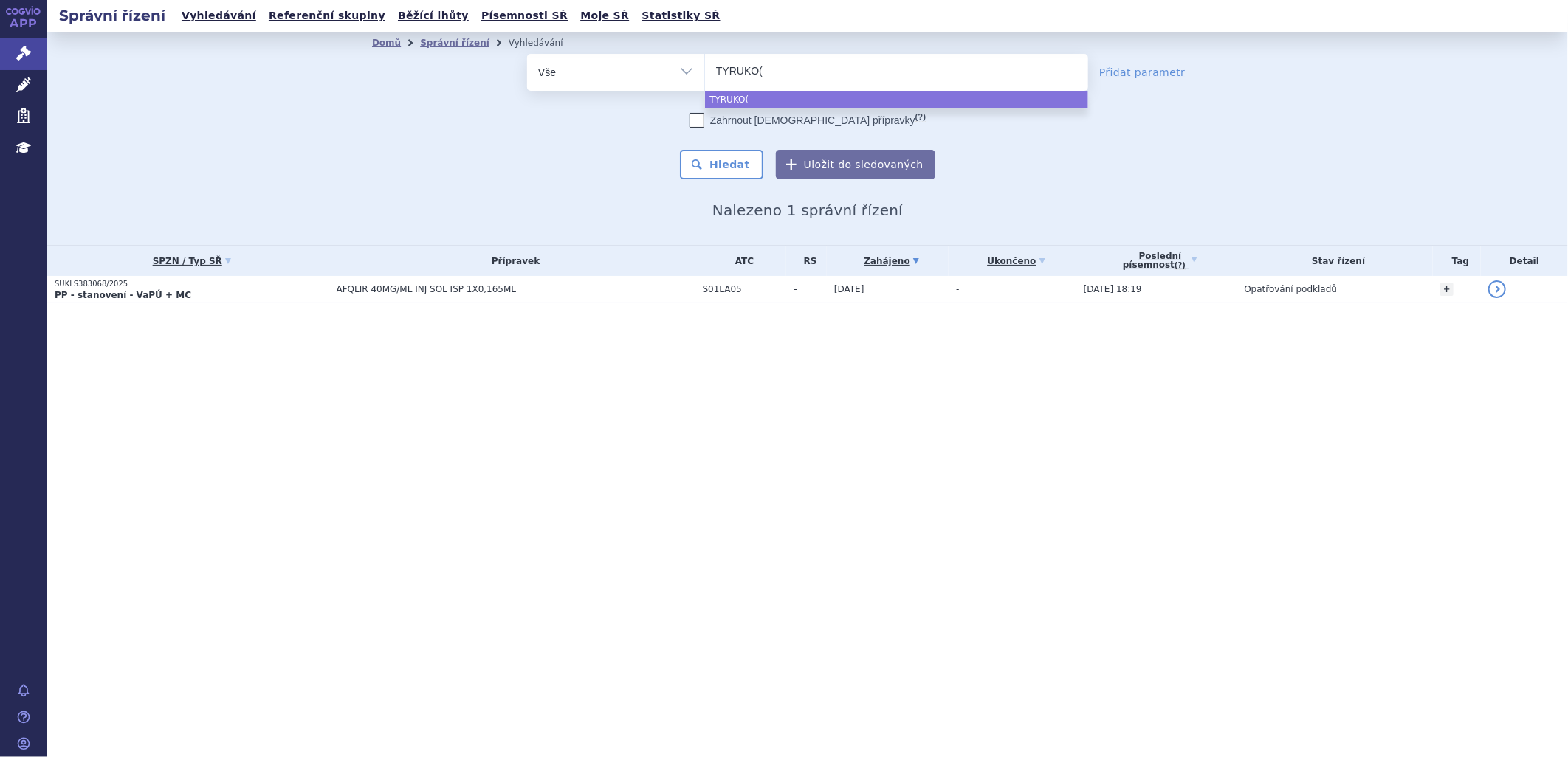
type input "TYRUKO"
select select "TYRUKO"
click at [720, 167] on button "Hledat" at bounding box center [722, 164] width 83 height 30
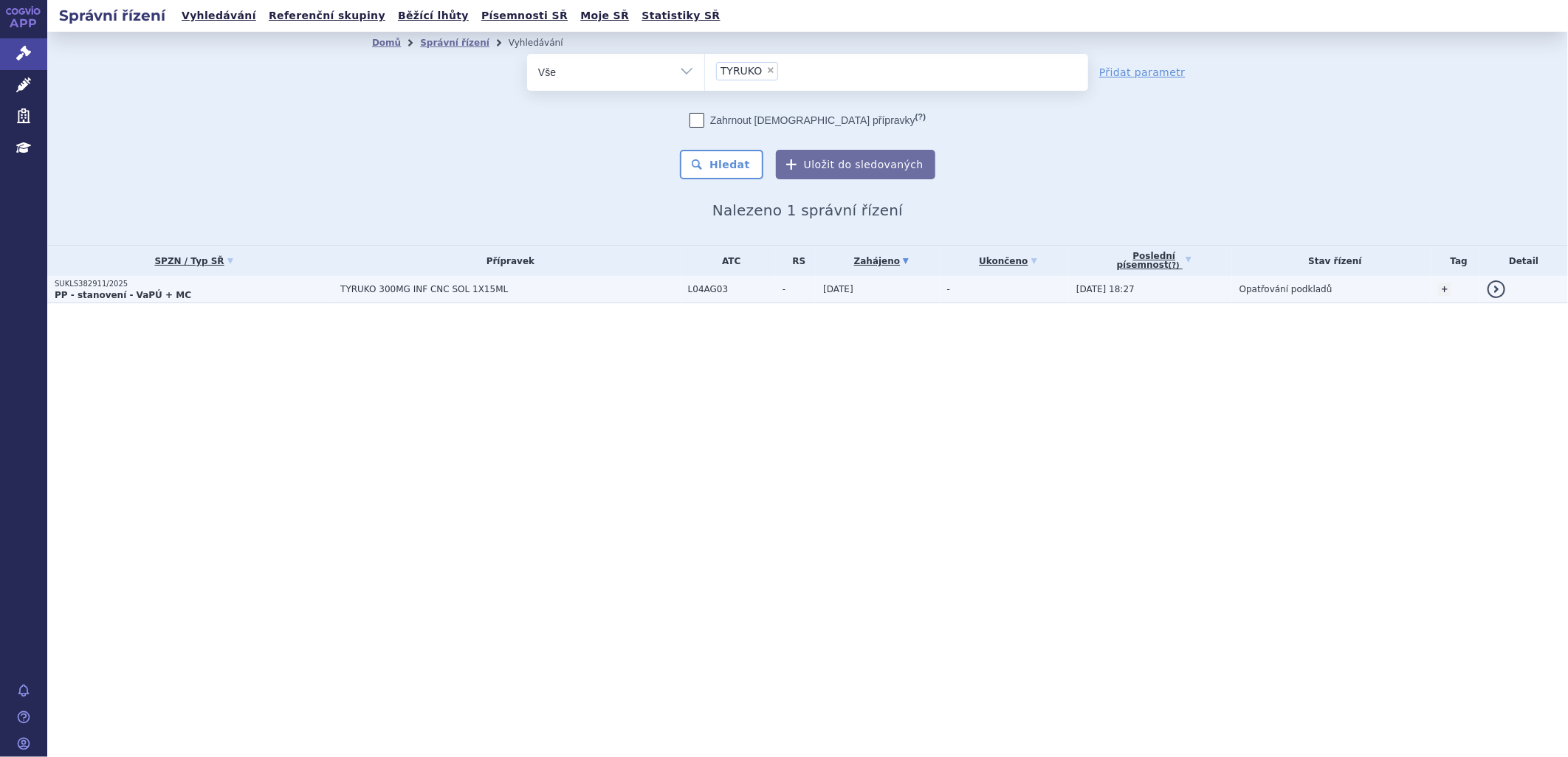
click at [379, 289] on span "TYRUKO 300MG INF CNC SOL 1X15ML" at bounding box center [510, 289] width 340 height 11
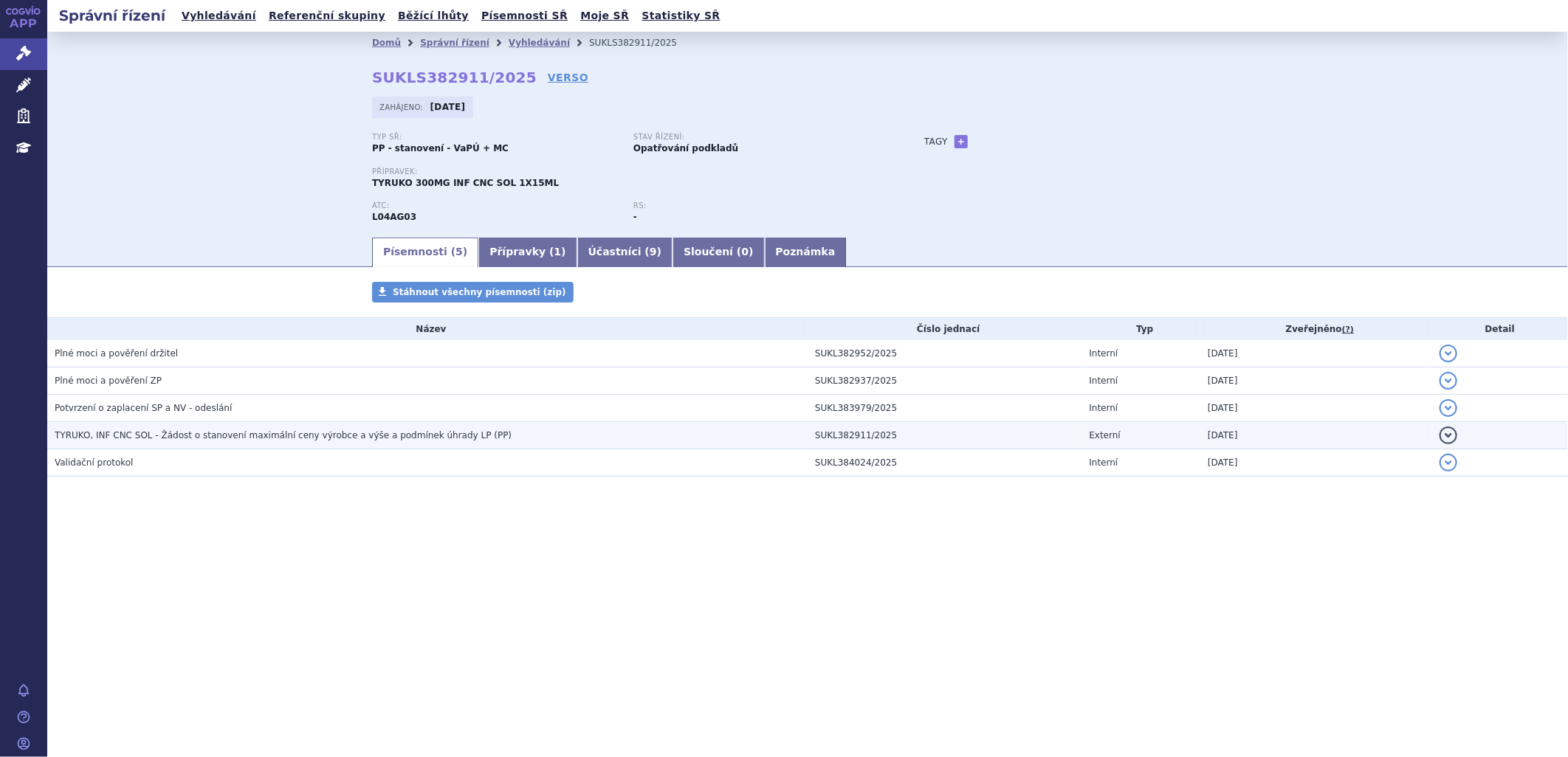
click at [164, 438] on span "TYRUKO, INF CNC SOL - Žádost o stanovení maximální ceny výrobce a výše a podmín…" at bounding box center [283, 435] width 457 height 11
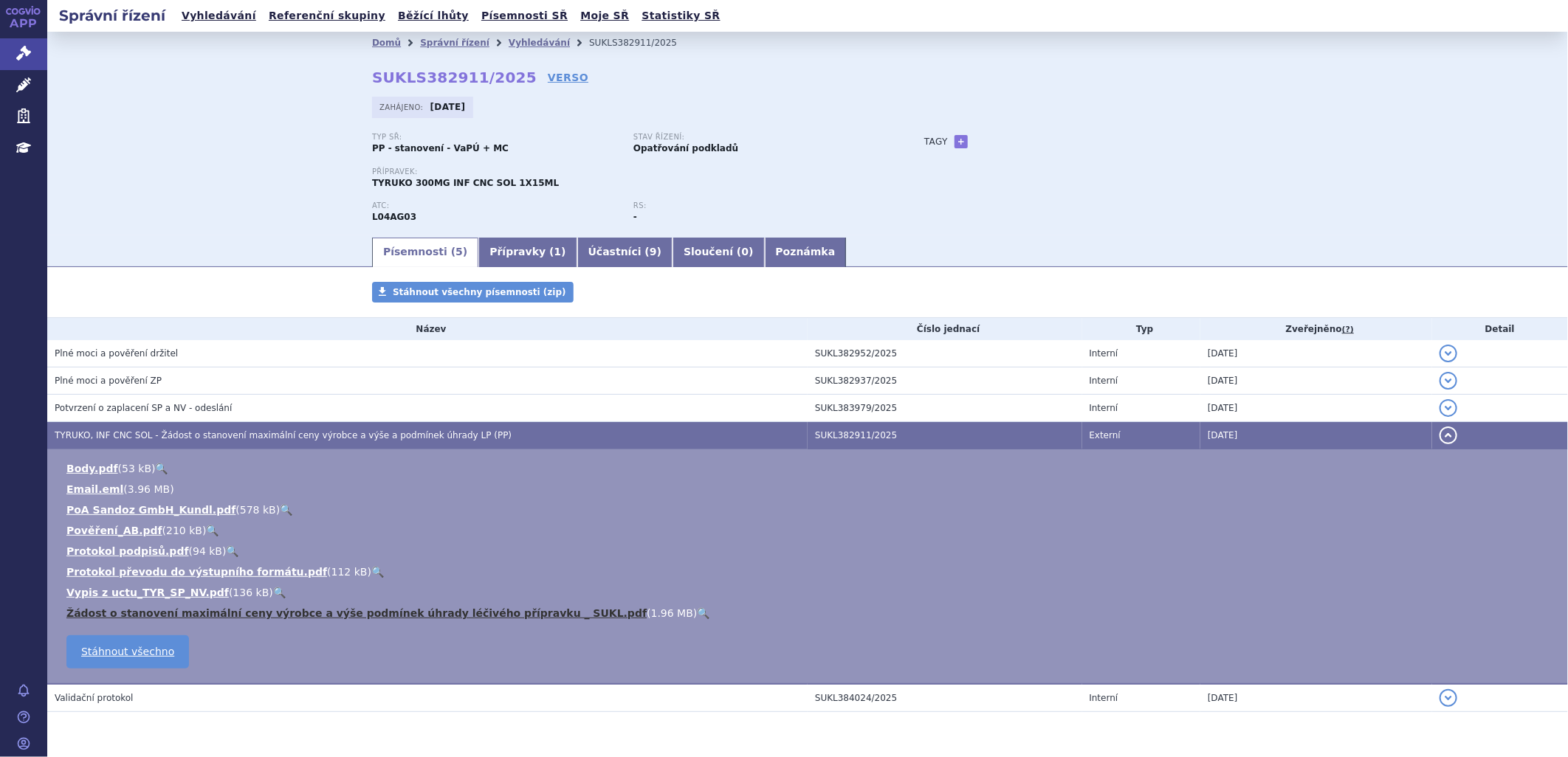
click at [464, 613] on link "Žádost o stanovení maximální ceny výrobce a výše podmínek úhrady léčivého přípr…" at bounding box center [356, 613] width 580 height 12
